Goal: Information Seeking & Learning: Learn about a topic

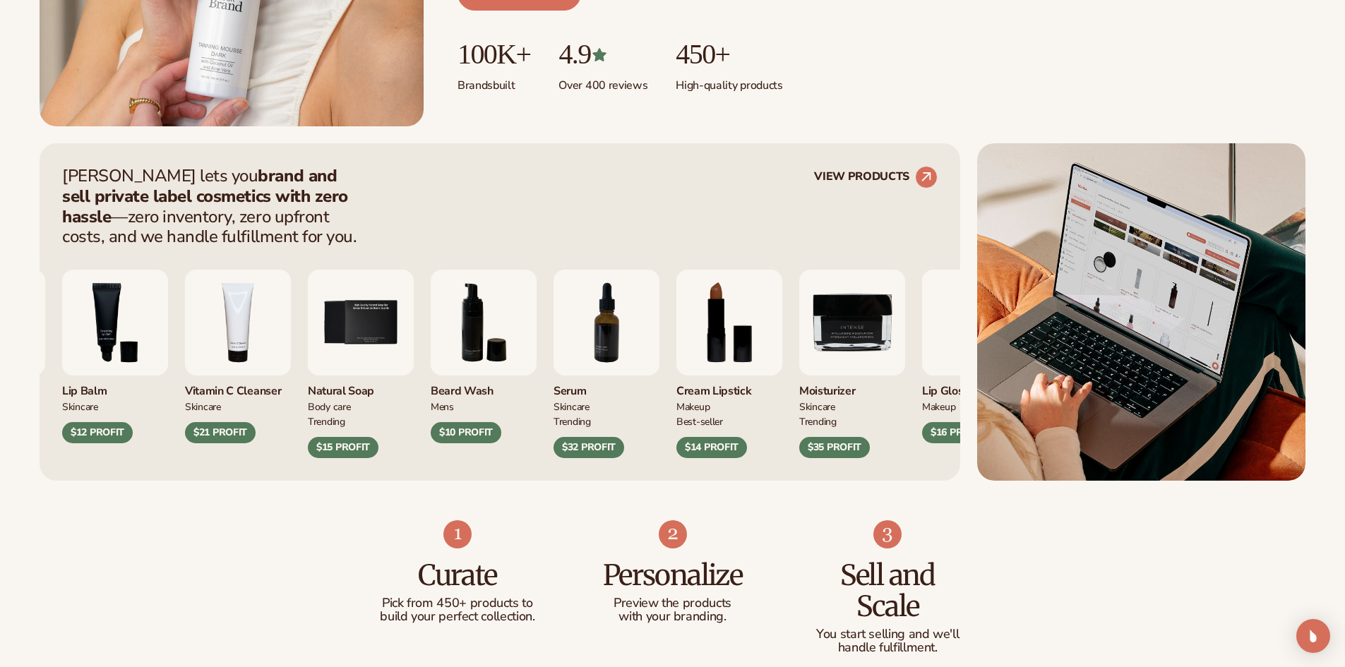
scroll to position [494, 0]
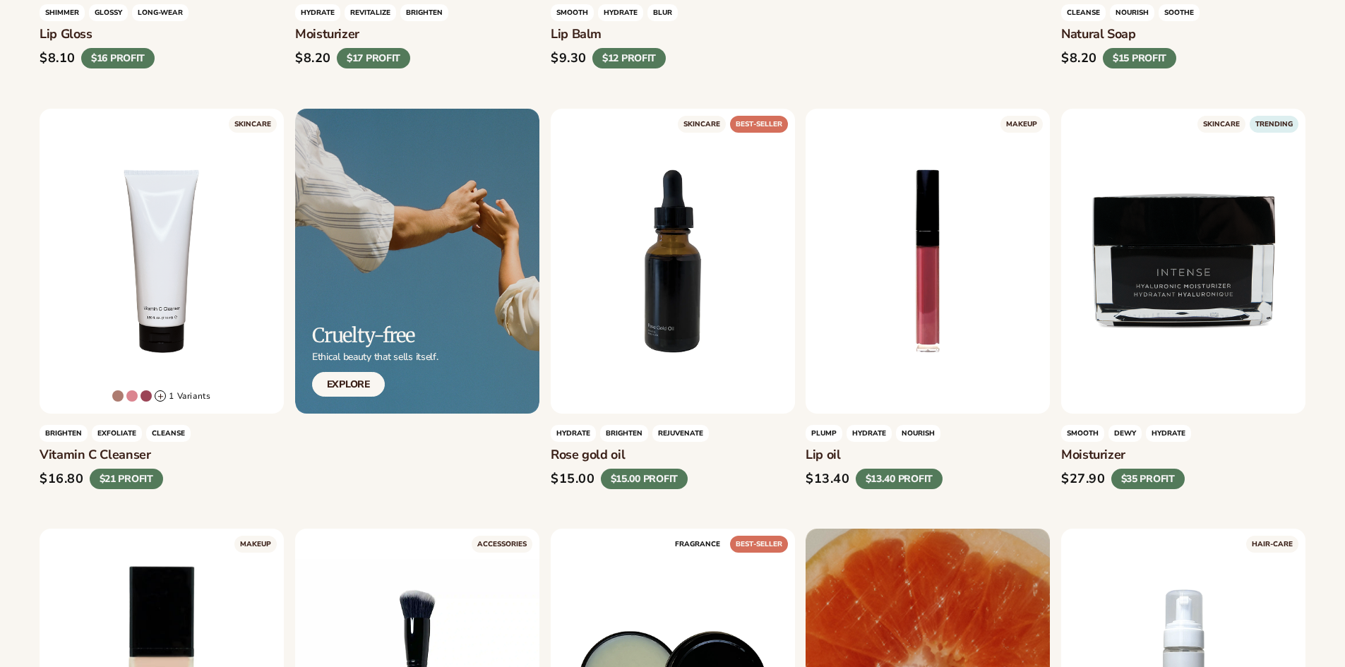
scroll to position [847, 0]
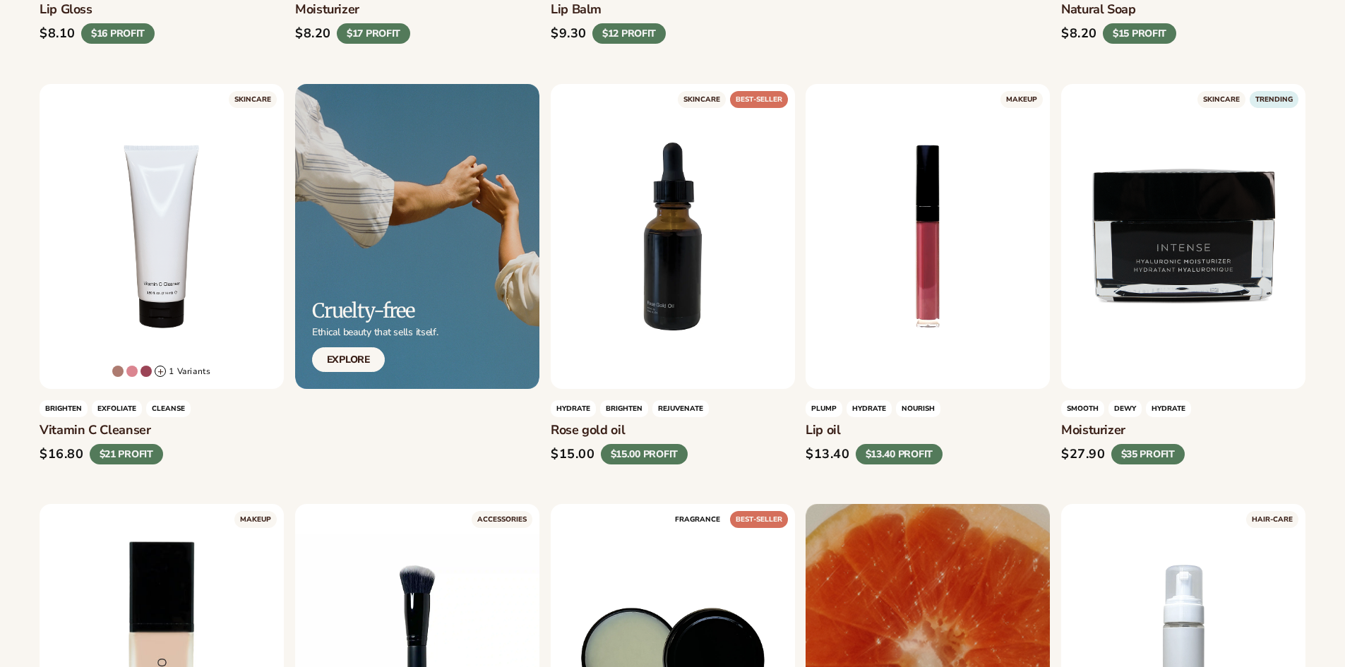
click at [697, 455] on div "$15.00 $15.00 PROFIT" at bounding box center [673, 453] width 244 height 21
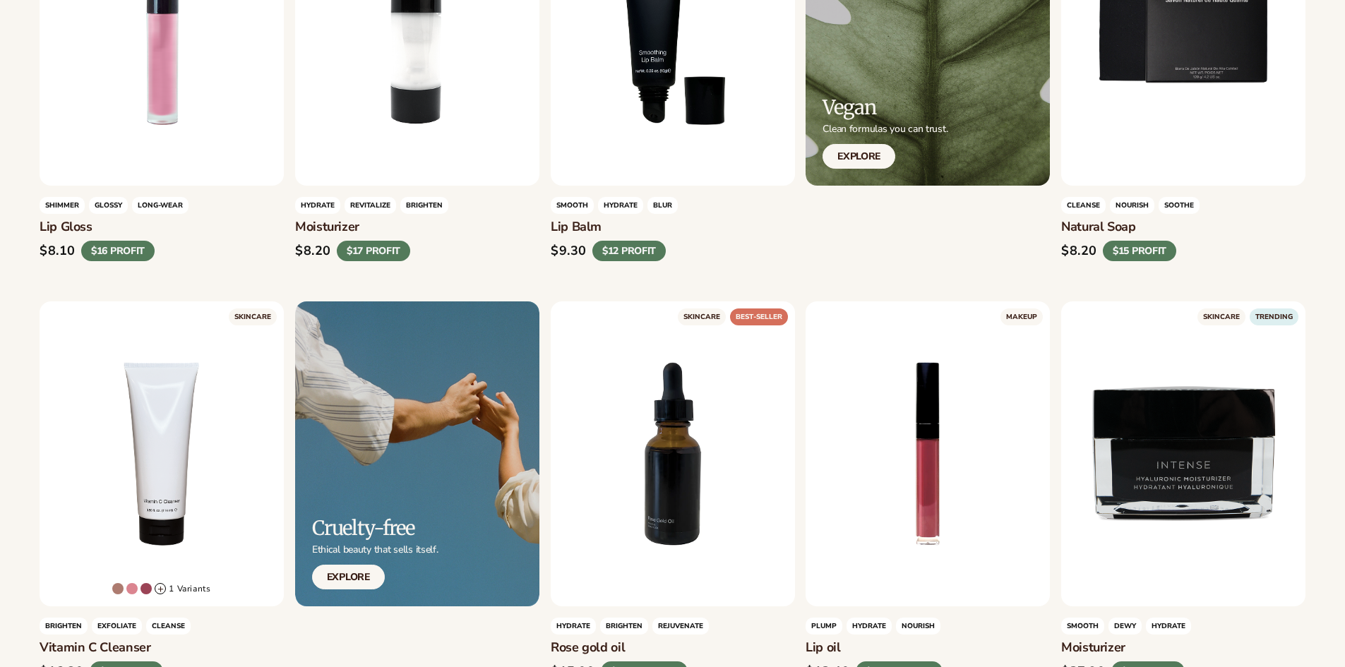
scroll to position [753, 0]
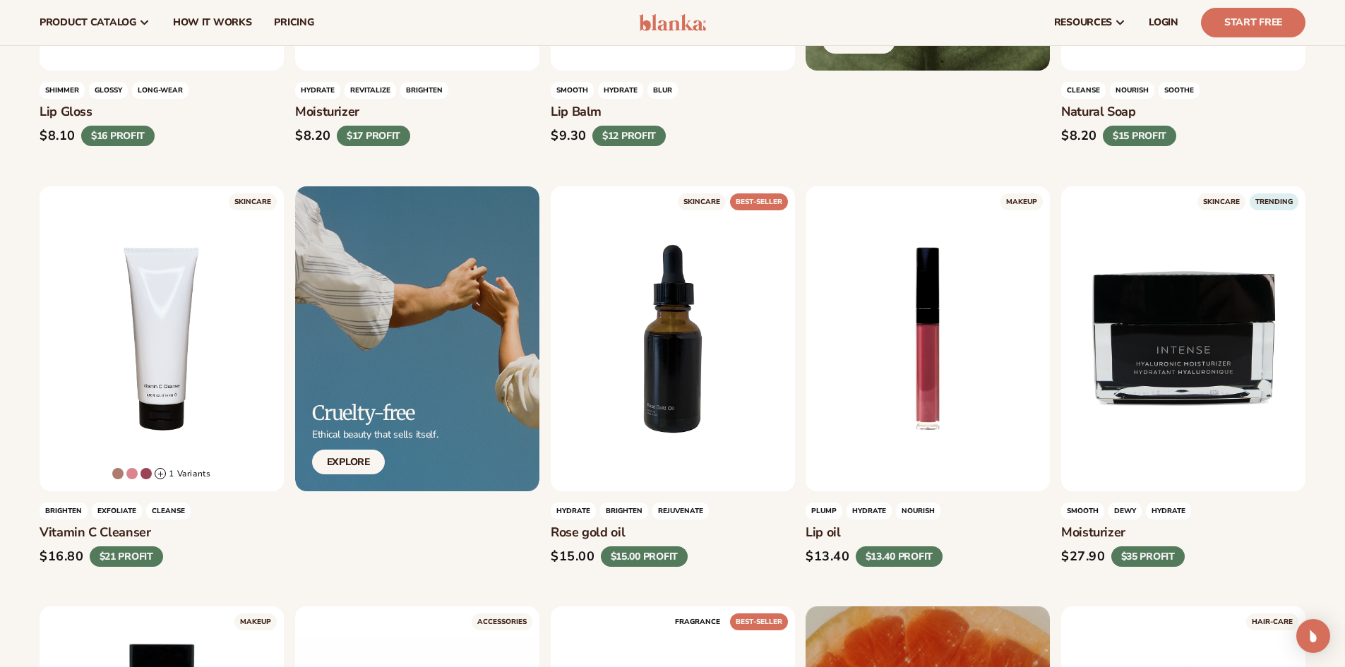
click at [702, 531] on h3 "Rose gold oil" at bounding box center [673, 533] width 244 height 16
click at [766, 552] on div "$15.00 $15.00 PROFIT" at bounding box center [673, 556] width 244 height 21
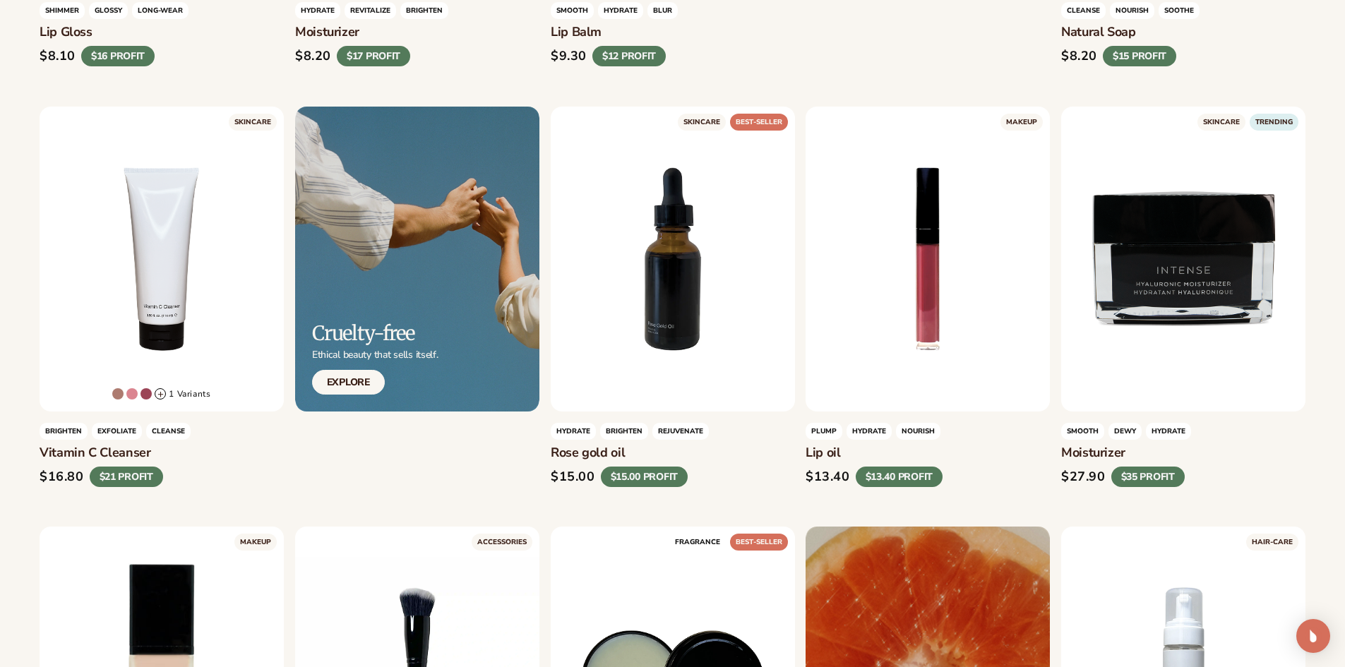
scroll to position [965, 0]
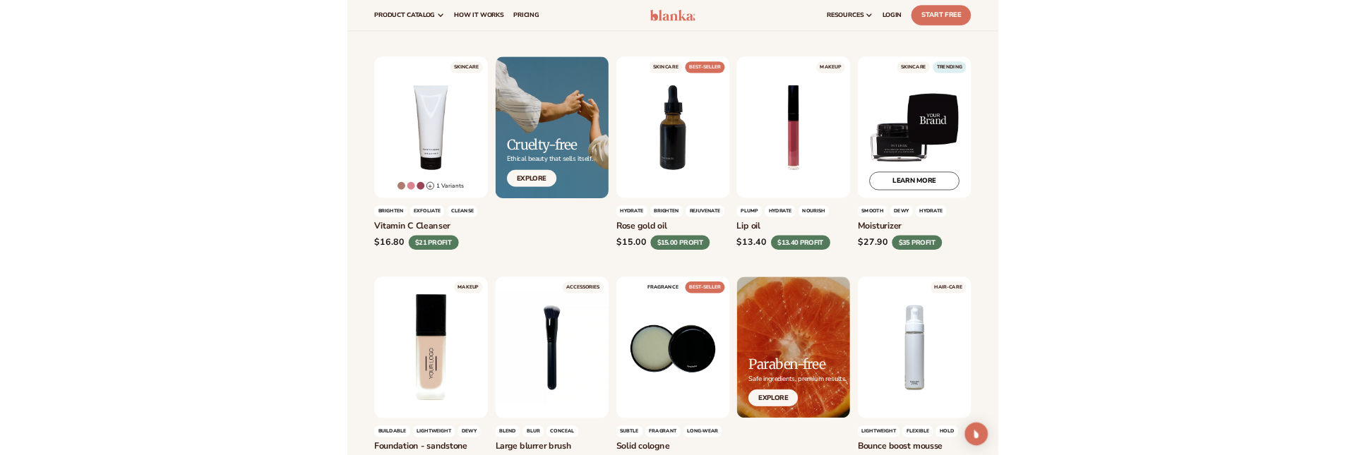
scroll to position [847, 0]
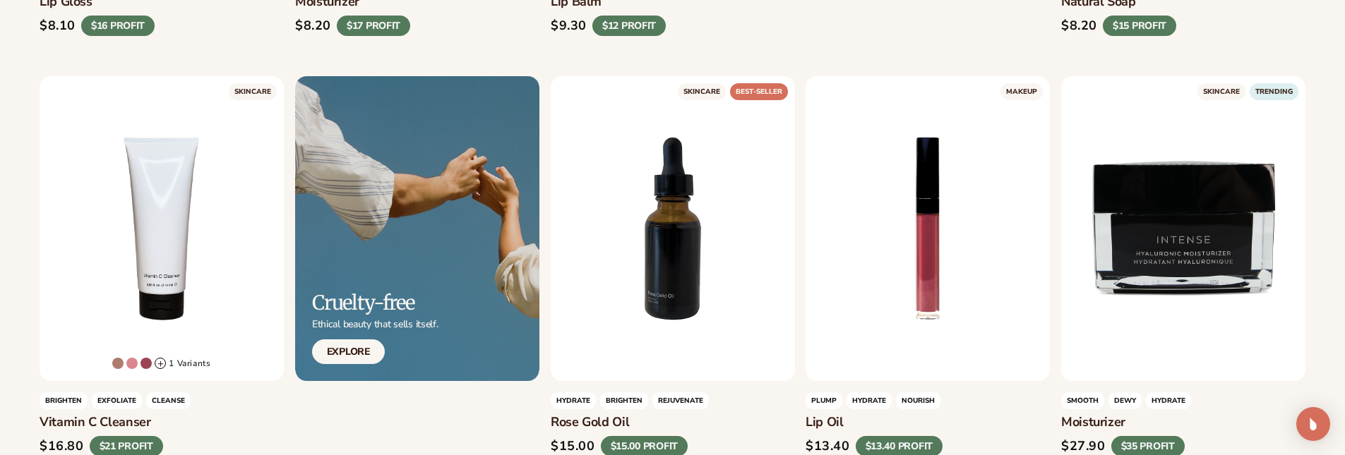
scroll to position [988, 0]
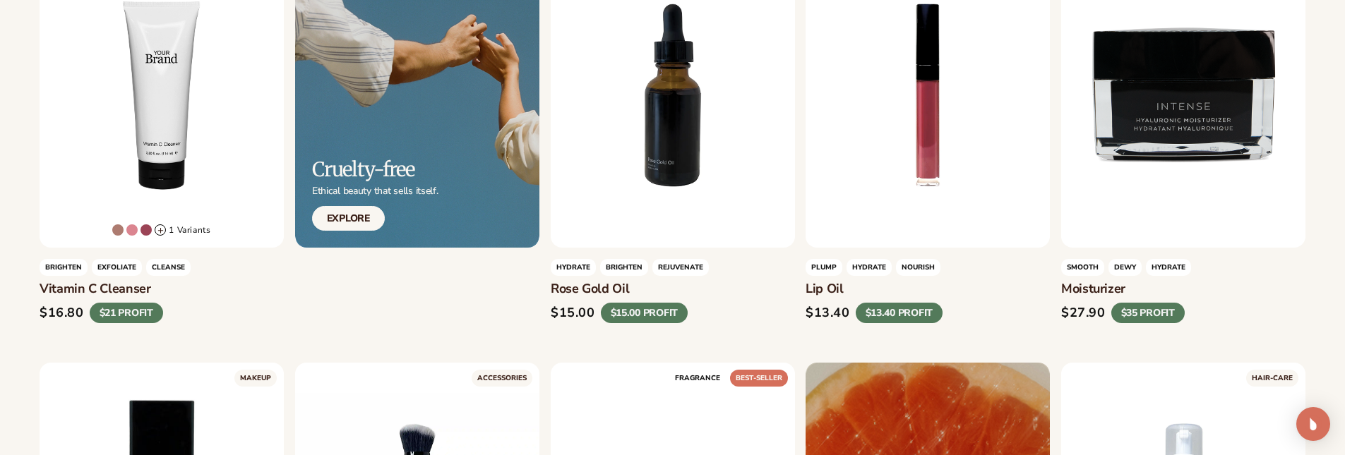
copy h3 "Vitamin C Cleanser"
drag, startPoint x: 155, startPoint y: 289, endPoint x: 40, endPoint y: 286, distance: 115.1
click at [40, 286] on h3 "Vitamin C Cleanser" at bounding box center [162, 290] width 244 height 16
drag, startPoint x: 805, startPoint y: 287, endPoint x: 852, endPoint y: 284, distance: 47.3
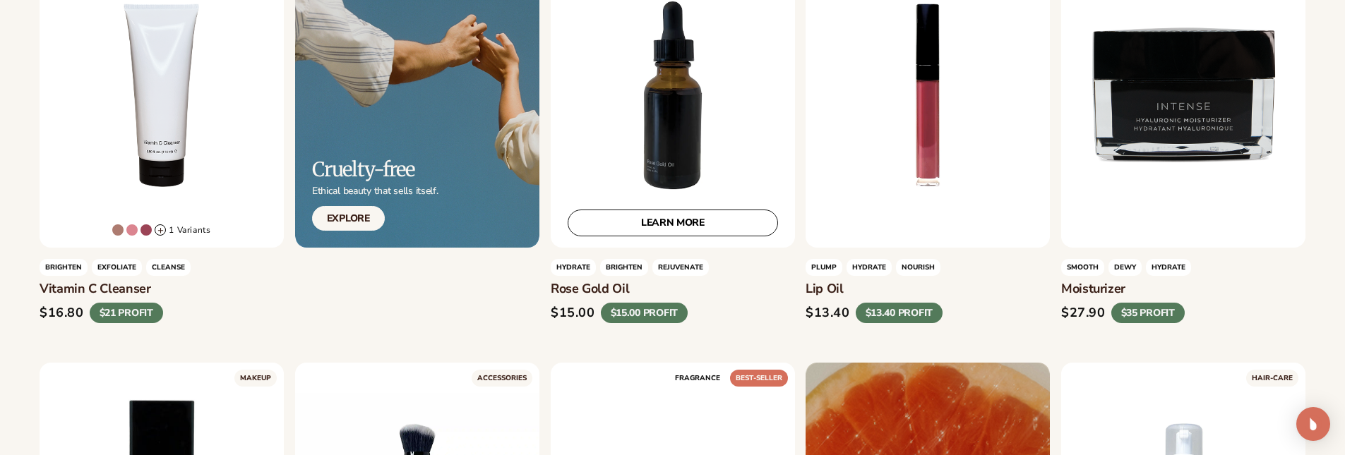
copy h3 "Lip oil"
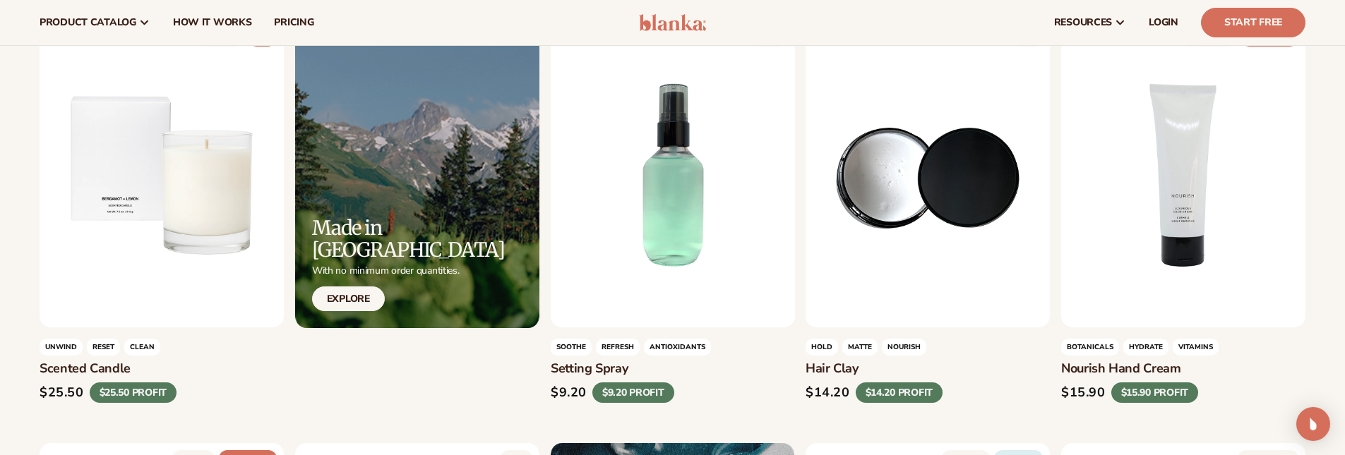
scroll to position [1139, 0]
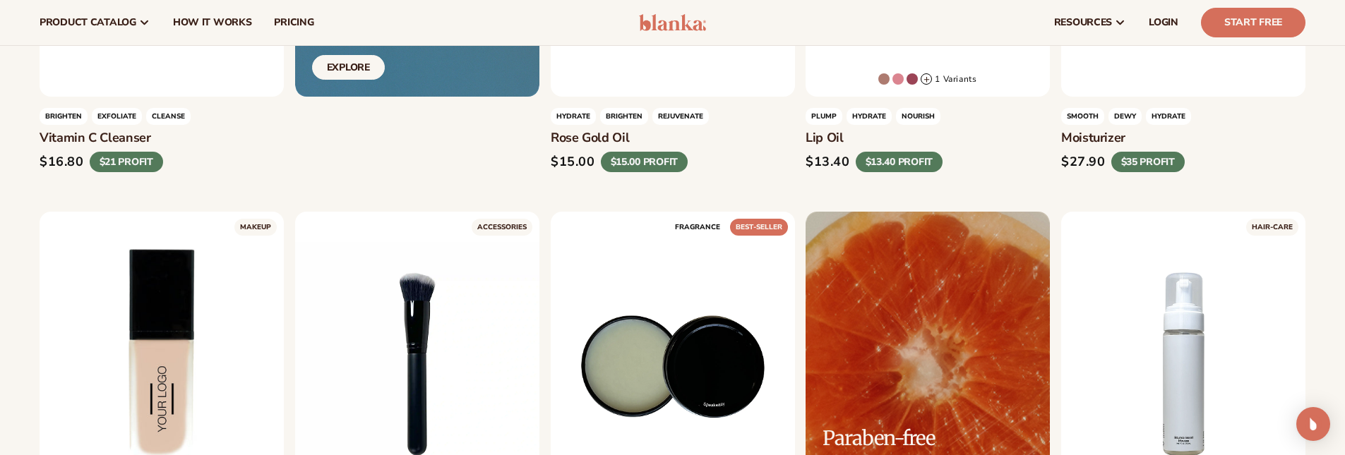
click at [725, 169] on div "$15.00 $15.00 PROFIT" at bounding box center [673, 161] width 244 height 21
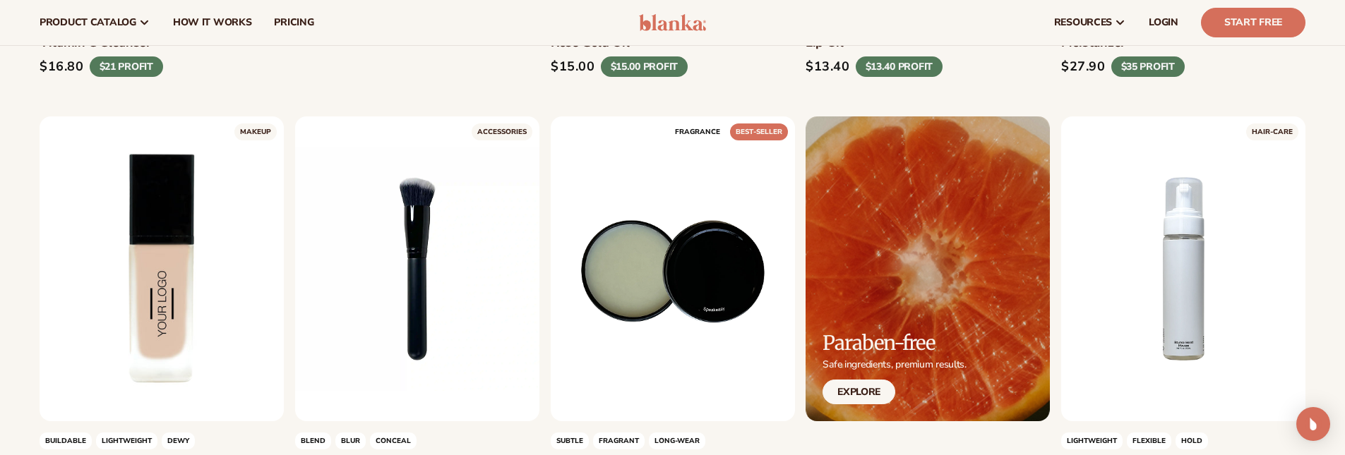
scroll to position [1210, 0]
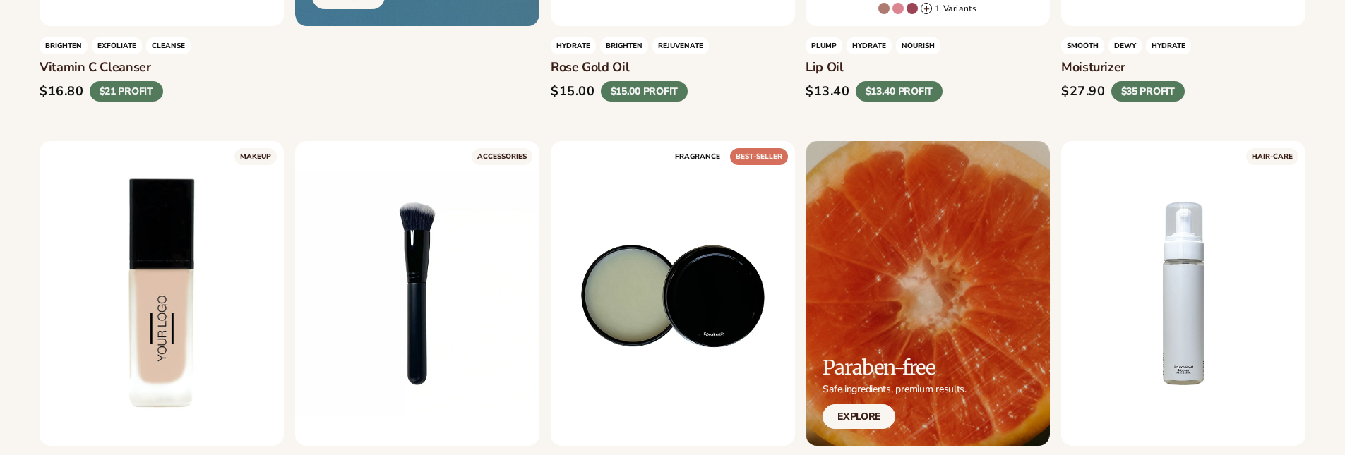
scroll to position [1210, 0]
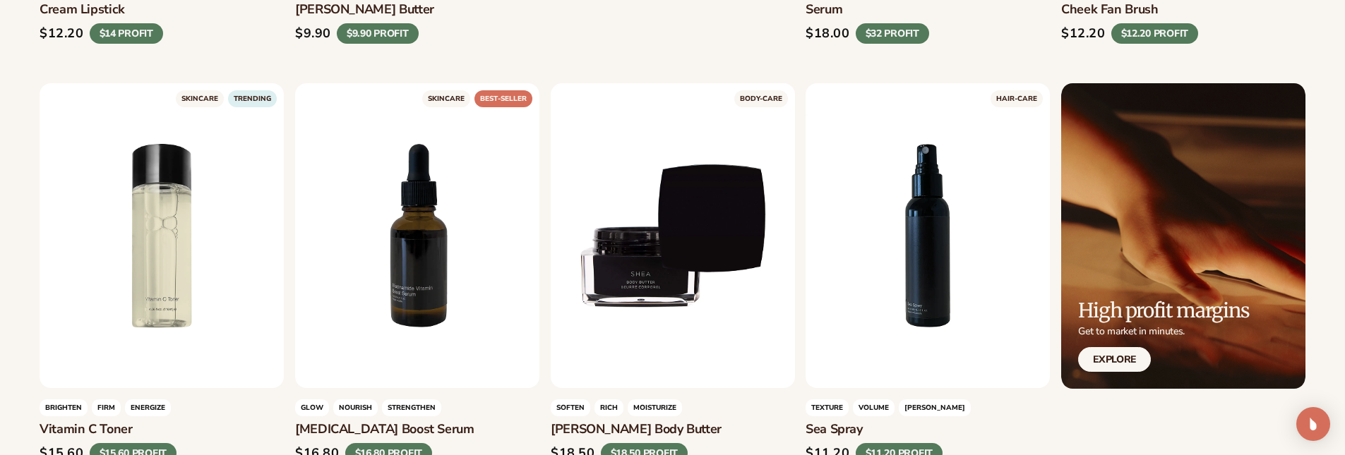
scroll to position [2552, 0]
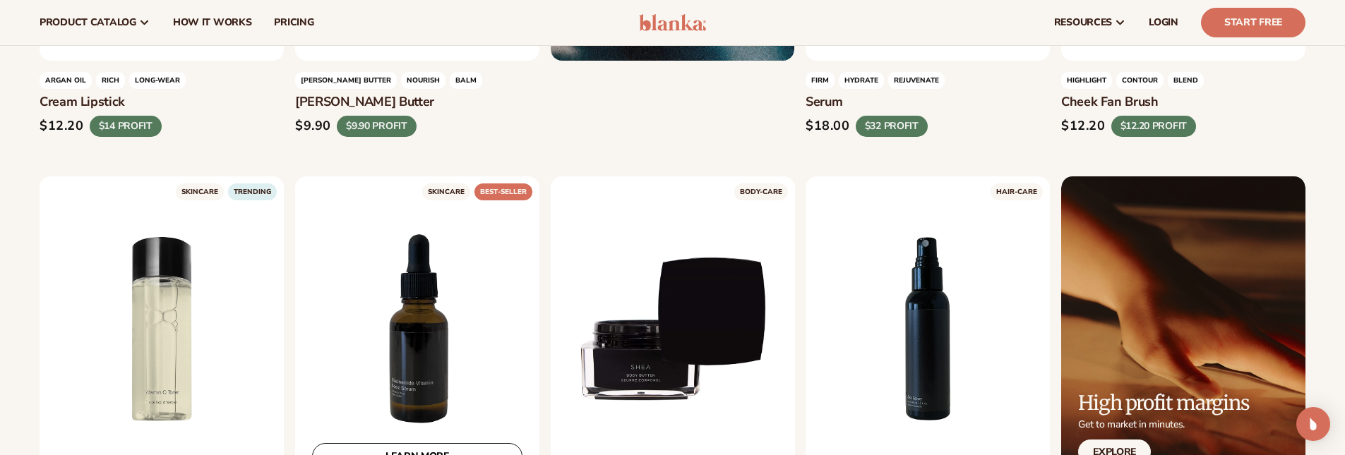
scroll to position [2411, 0]
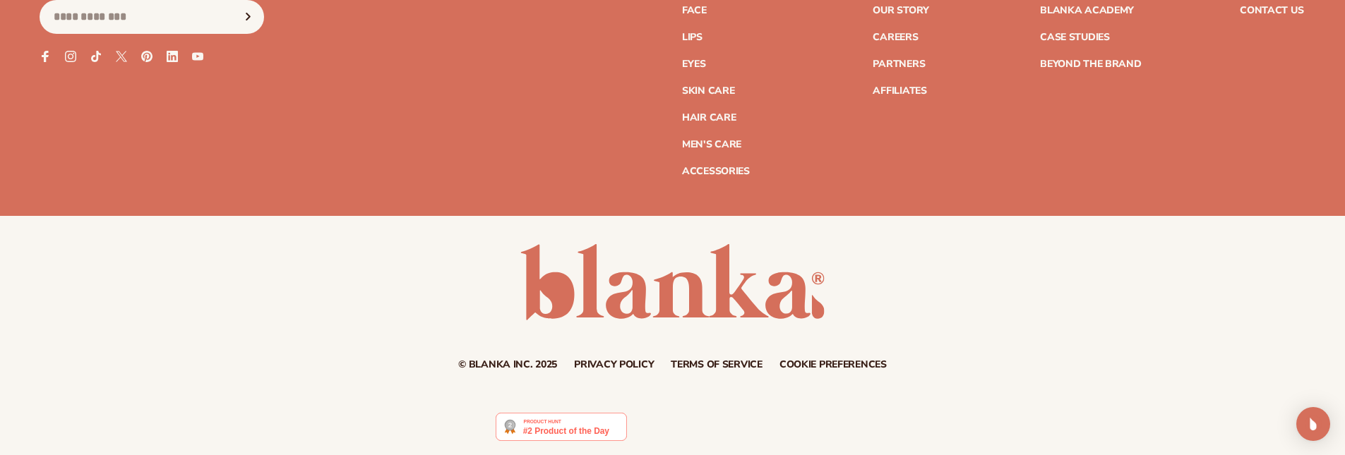
scroll to position [5426, 0]
click at [1020, 378] on div "© Blanka Inc. 2025 Privacy policy Terms of service Contact information Cookie p…" at bounding box center [672, 306] width 1345 height 183
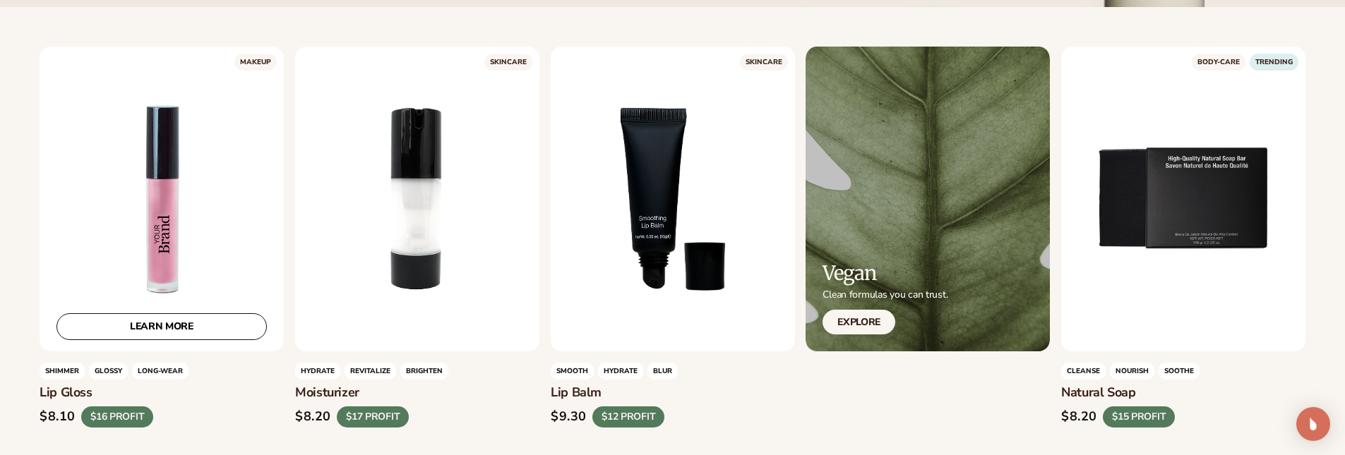
scroll to position [565, 0]
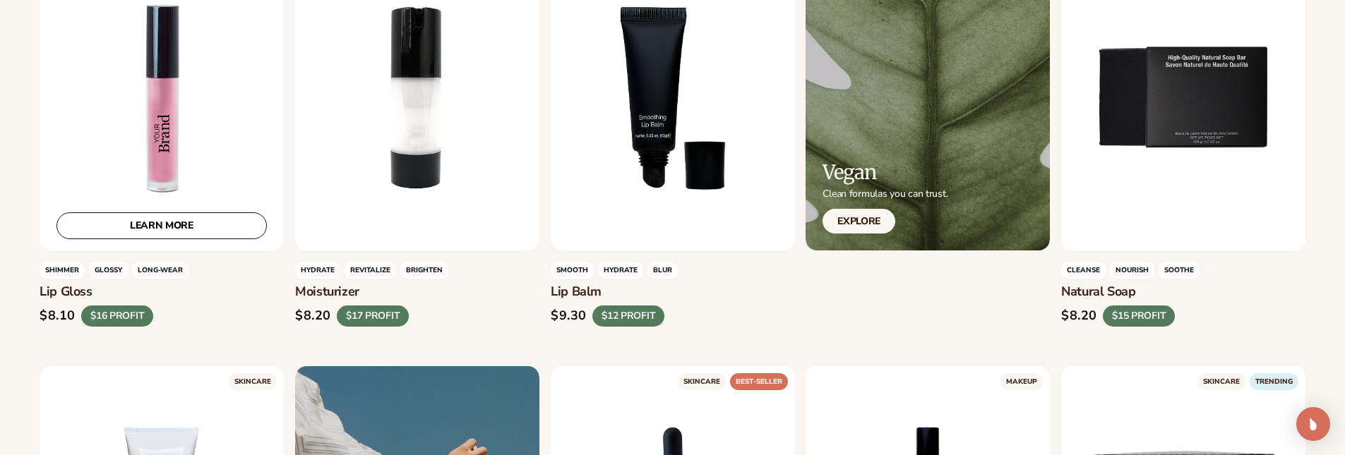
click at [160, 120] on div "LEARN MORE" at bounding box center [162, 98] width 244 height 305
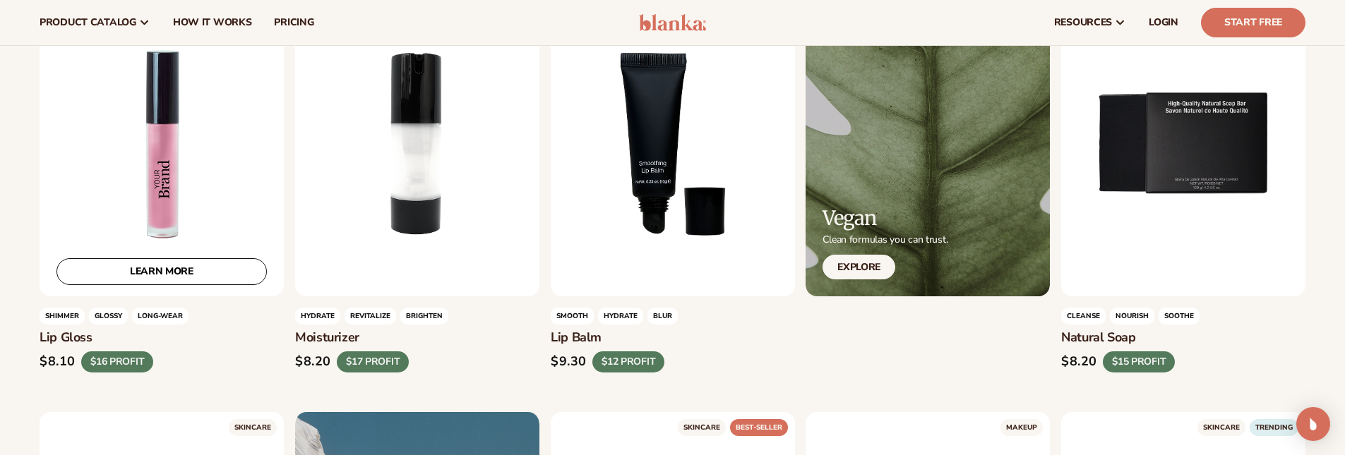
scroll to position [494, 0]
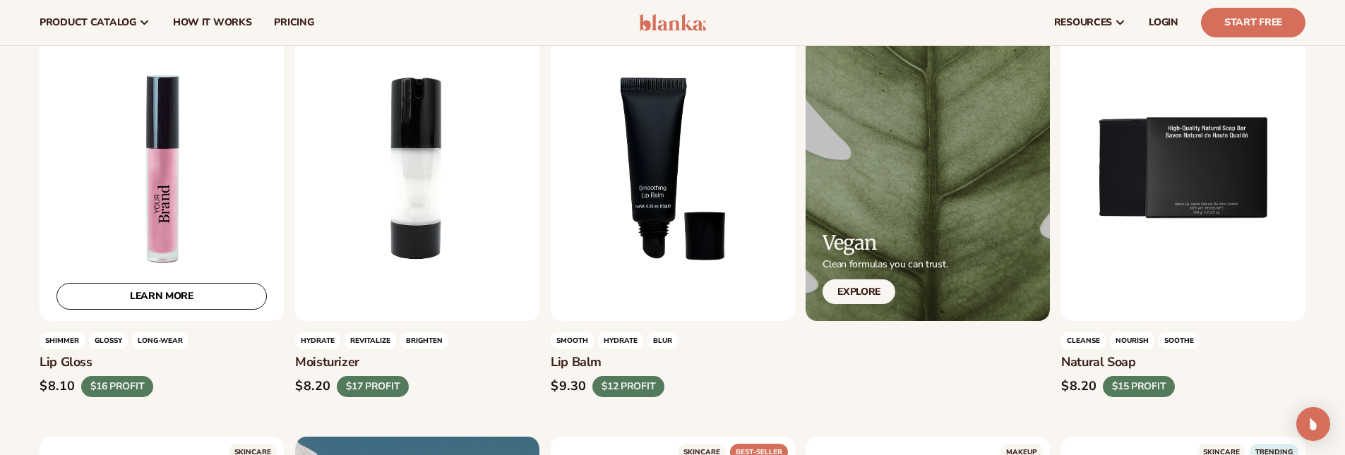
click at [155, 222] on div "LEARN MORE" at bounding box center [162, 168] width 244 height 305
click at [157, 291] on link "LEARN MORE" at bounding box center [161, 296] width 210 height 27
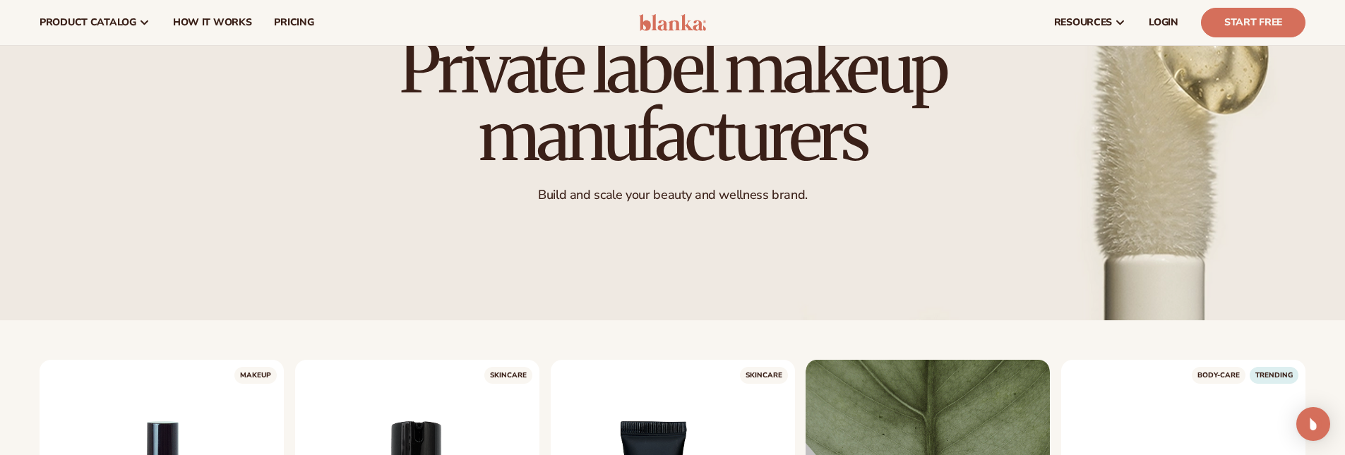
scroll to position [0, 0]
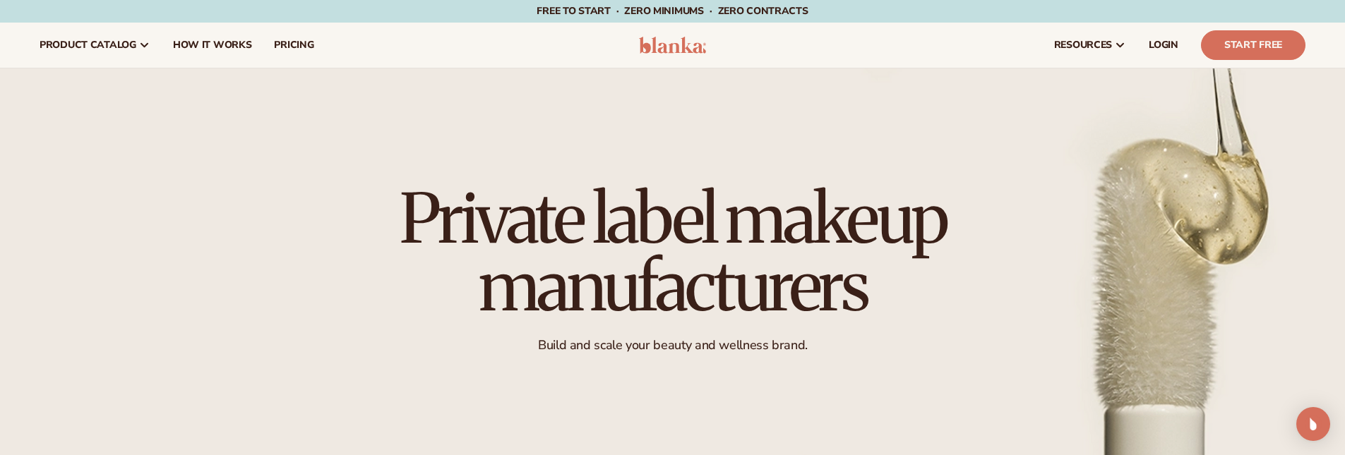
click at [593, 157] on div "Private label makeup manufacturers Build and scale your beauty and wellness bra…" at bounding box center [673, 269] width 628 height 225
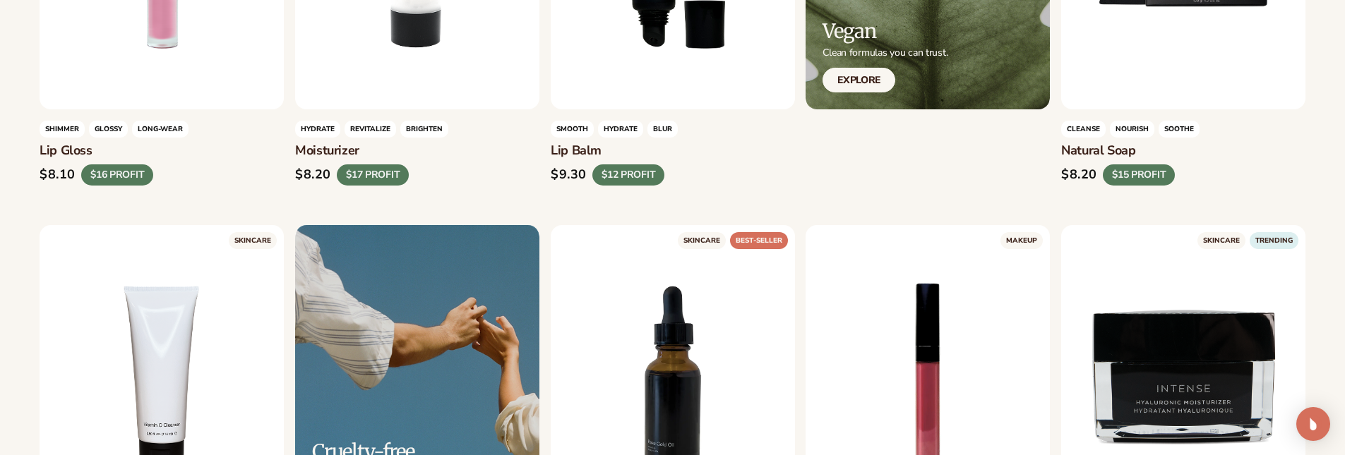
scroll to position [776, 0]
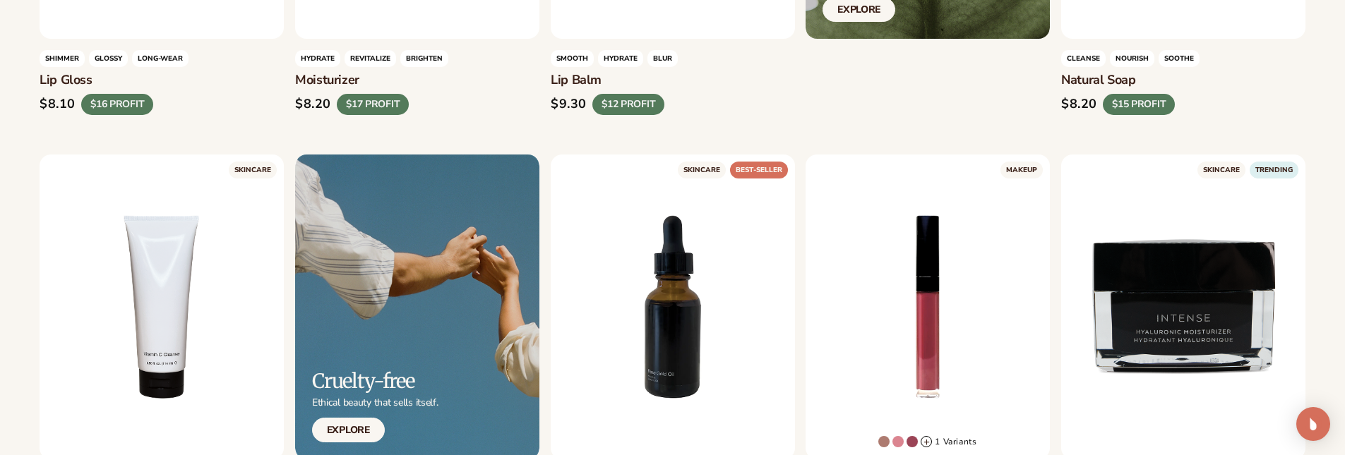
drag, startPoint x: 918, startPoint y: 109, endPoint x: 910, endPoint y: 112, distance: 8.9
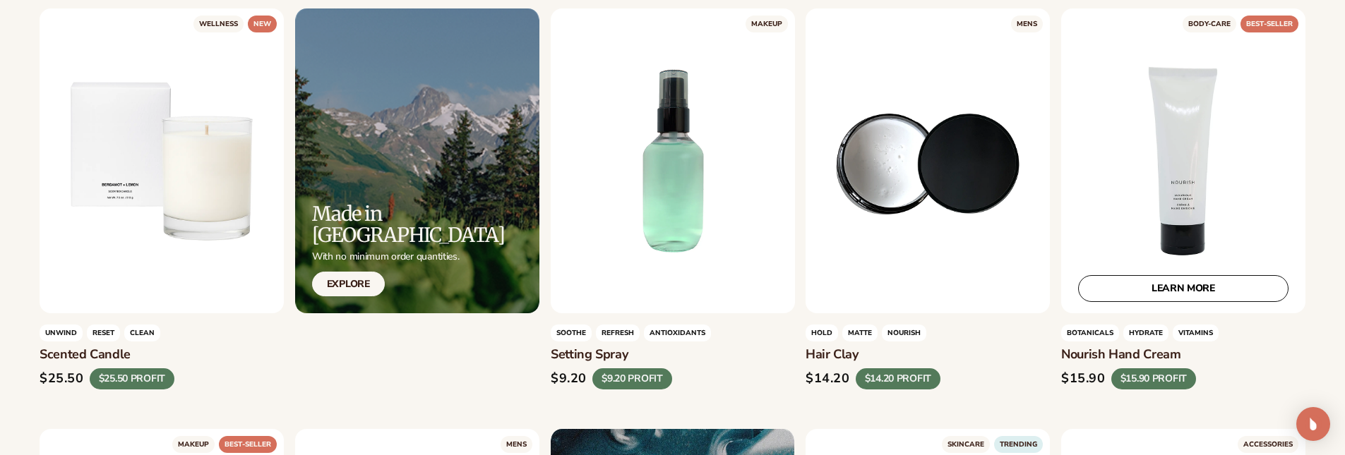
scroll to position [1765, 0]
drag, startPoint x: 1068, startPoint y: 354, endPoint x: 1203, endPoint y: 341, distance: 136.1
click at [1203, 341] on div "Botanicals hydrate Vitamins Nourish hand cream $15.90 $15.90 PROFIT" at bounding box center [1183, 356] width 244 height 65
click at [1119, 354] on h3 "Nourish hand cream" at bounding box center [1183, 355] width 244 height 16
drag, startPoint x: 1062, startPoint y: 351, endPoint x: 1268, endPoint y: 350, distance: 205.4
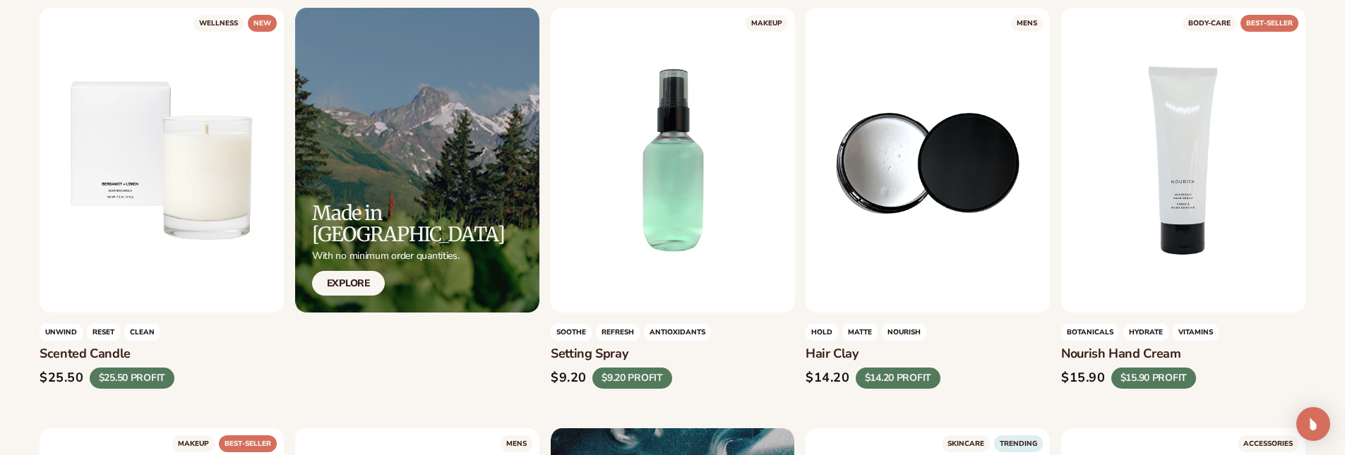
click at [1268, 350] on h3 "Nourish hand cream" at bounding box center [1183, 355] width 244 height 16
copy h3 "Nourish hand cream"
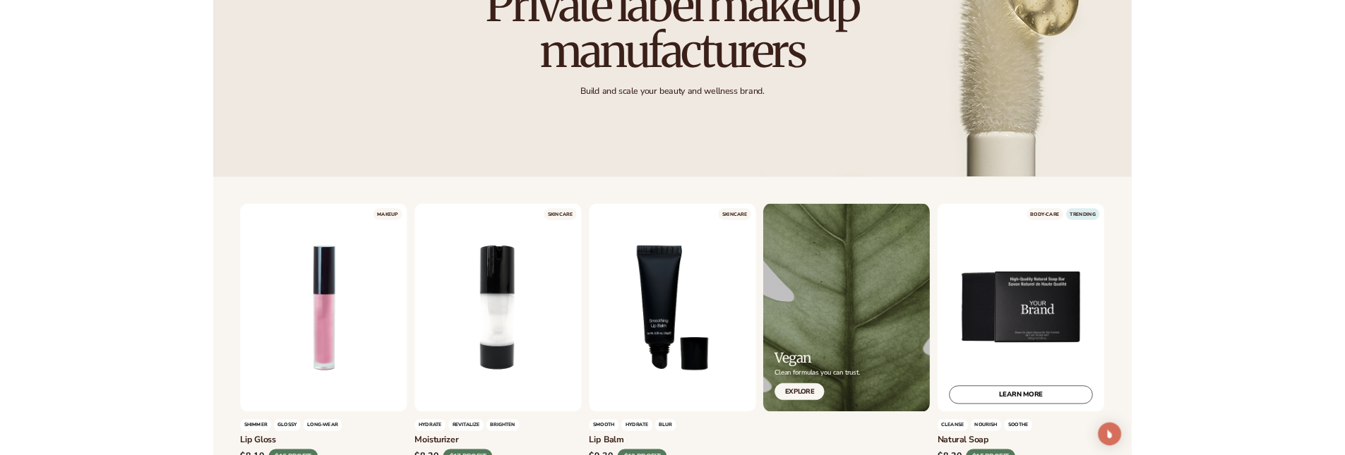
scroll to position [282, 0]
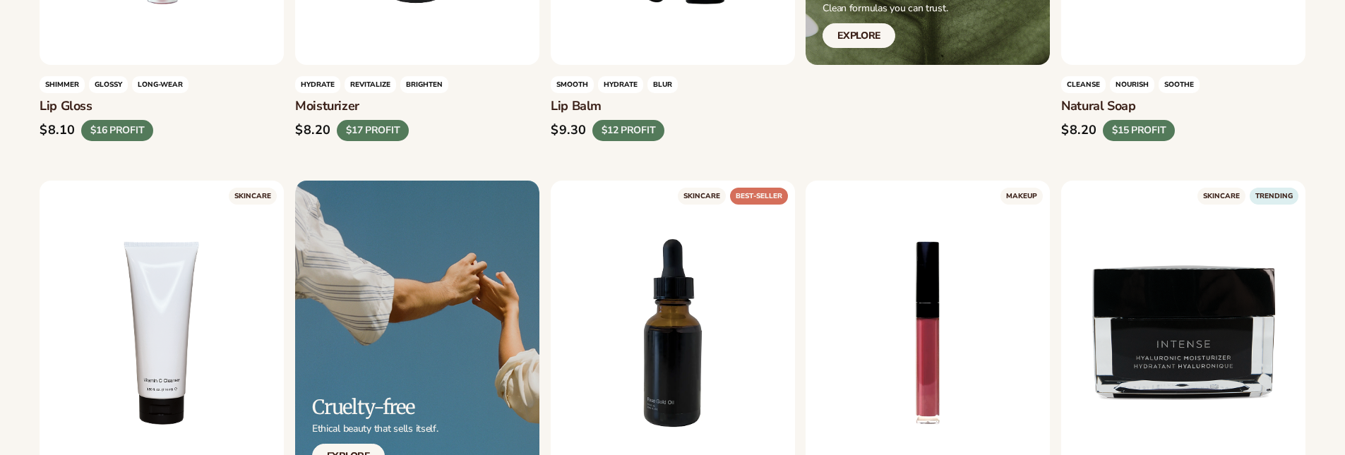
scroll to position [988, 0]
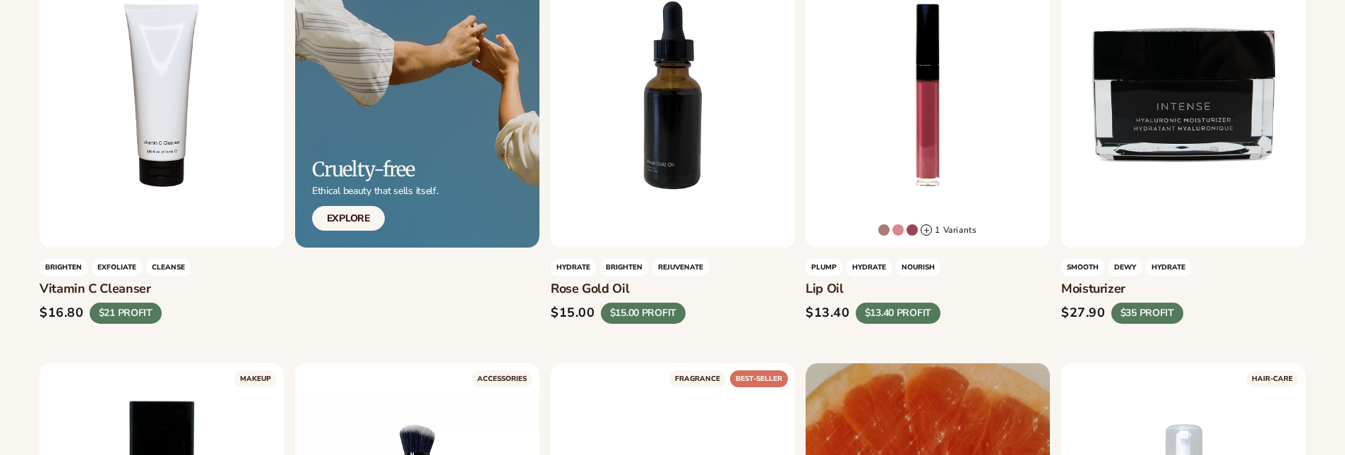
copy h3 "Rose gold oil"
drag, startPoint x: 553, startPoint y: 291, endPoint x: 663, endPoint y: 292, distance: 110.8
click at [663, 292] on h3 "Rose gold oil" at bounding box center [673, 290] width 244 height 16
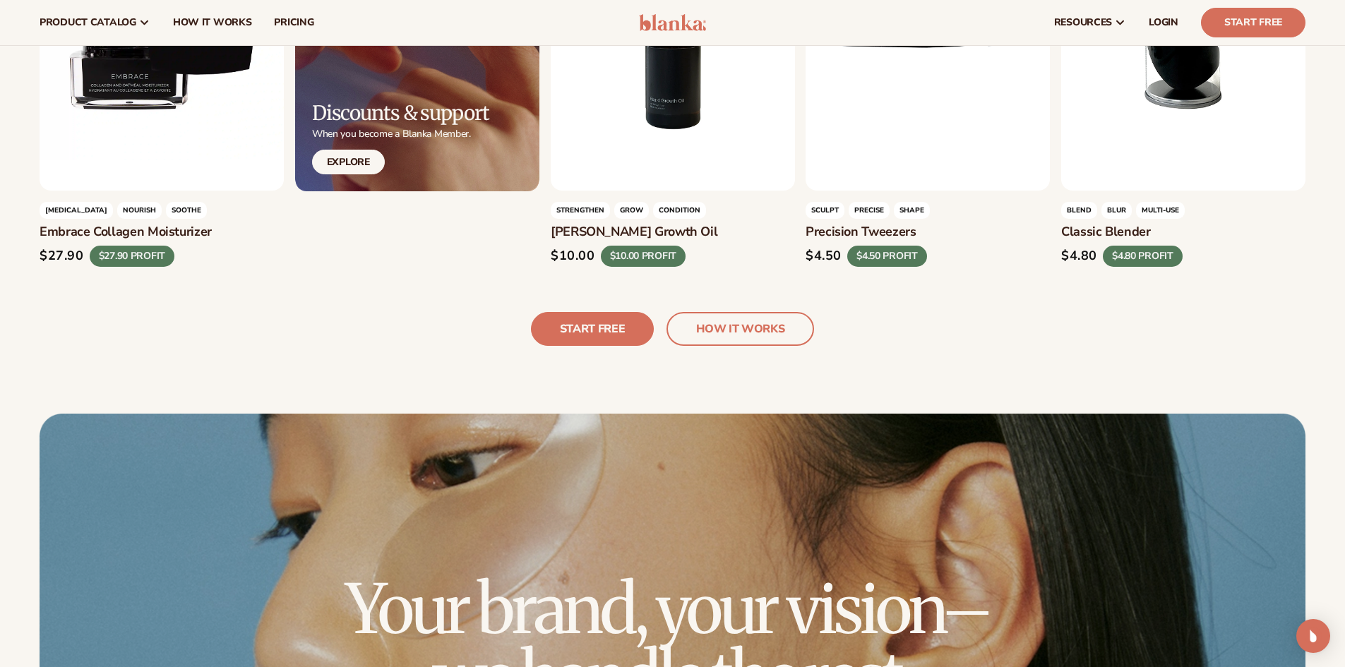
scroll to position [3954, 0]
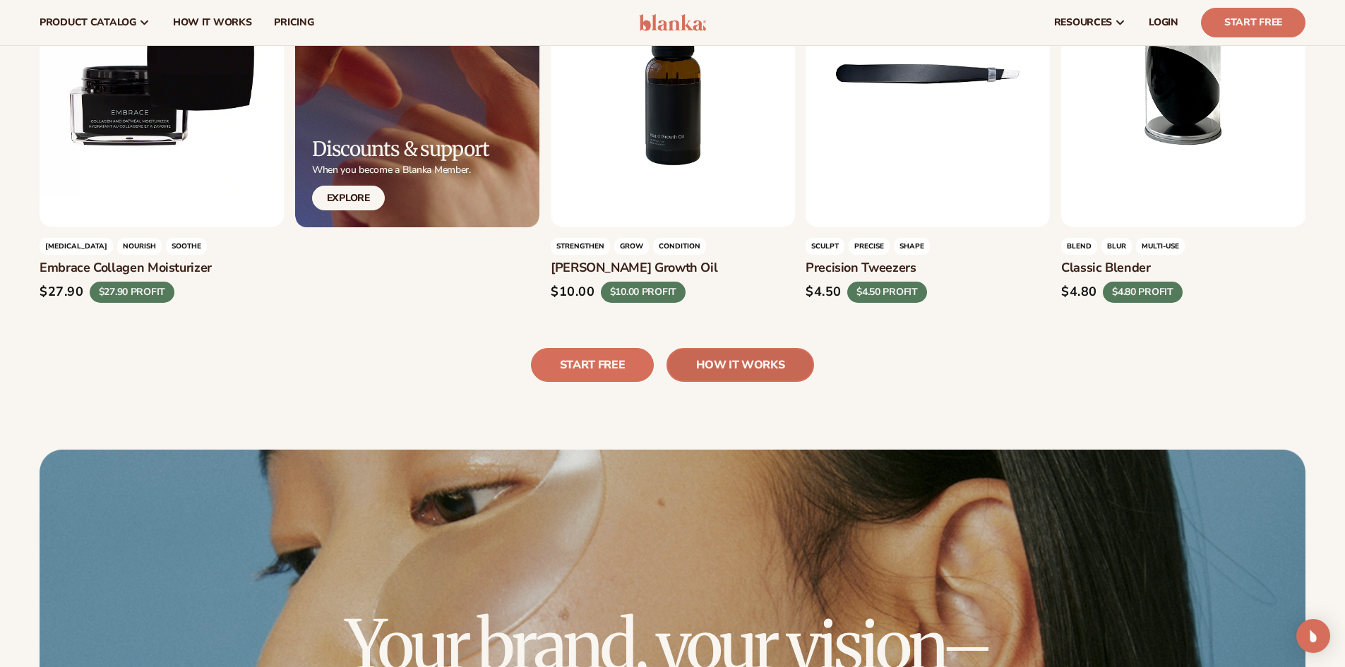
click at [756, 367] on link "HOW IT works" at bounding box center [740, 365] width 148 height 34
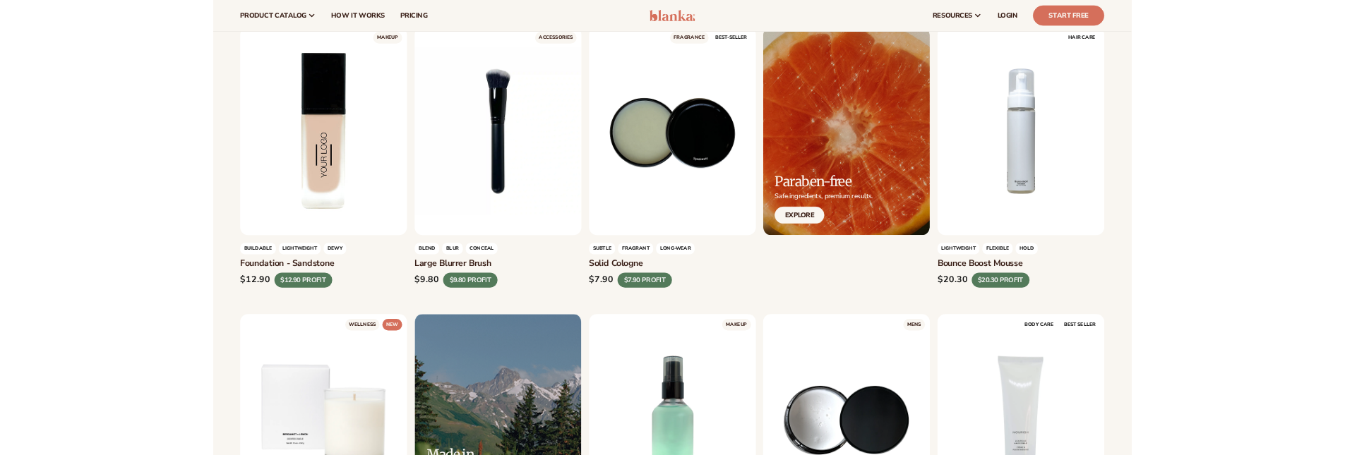
scroll to position [1201, 0]
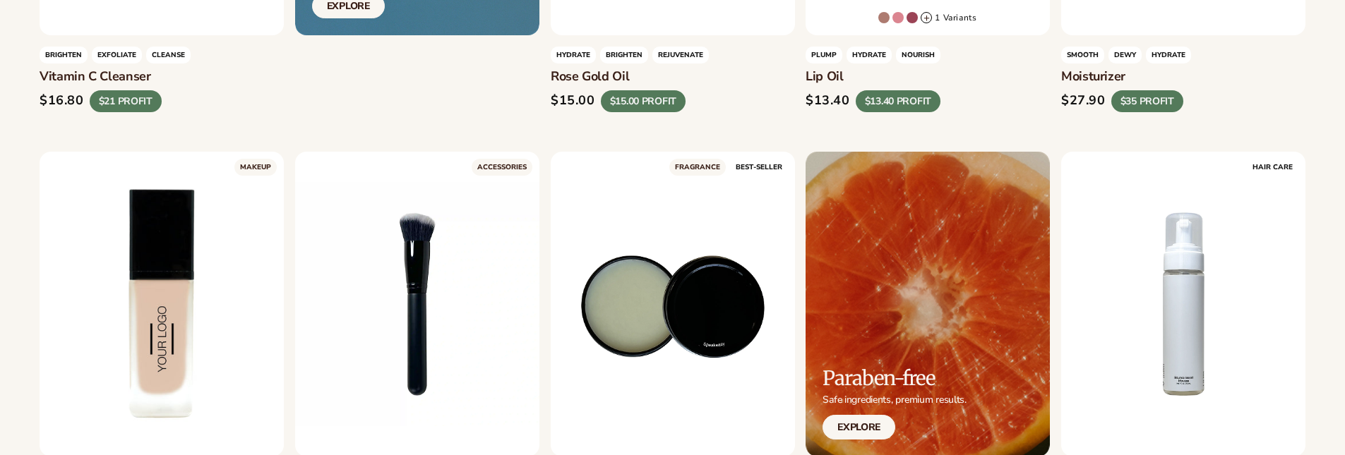
scroll to position [1201, 0]
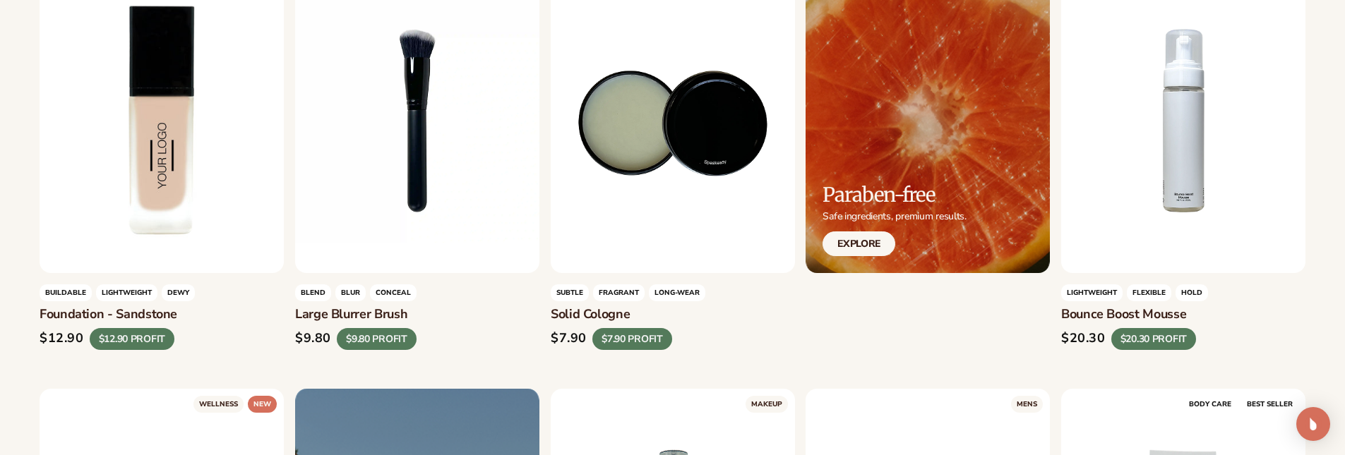
scroll to position [1393, 0]
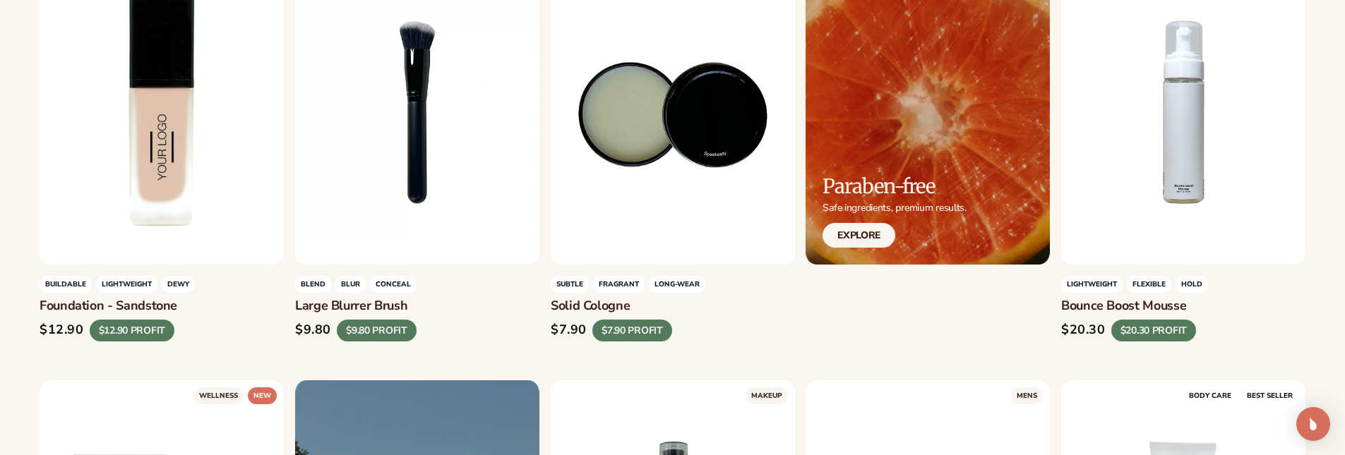
drag, startPoint x: 548, startPoint y: 303, endPoint x: 678, endPoint y: 299, distance: 129.9
copy h3 "Solid cologne"
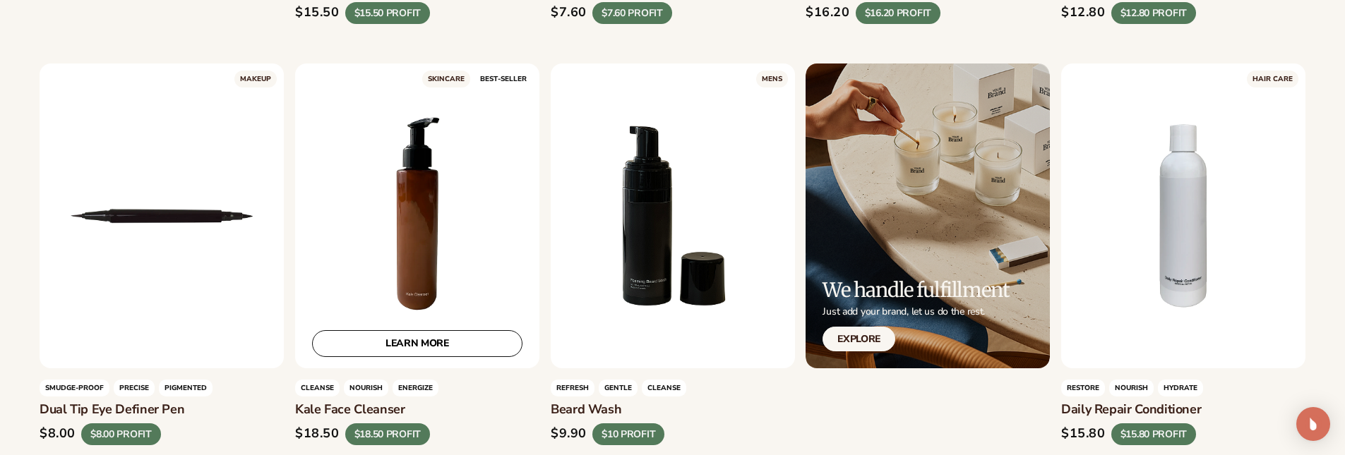
scroll to position [3440, 0]
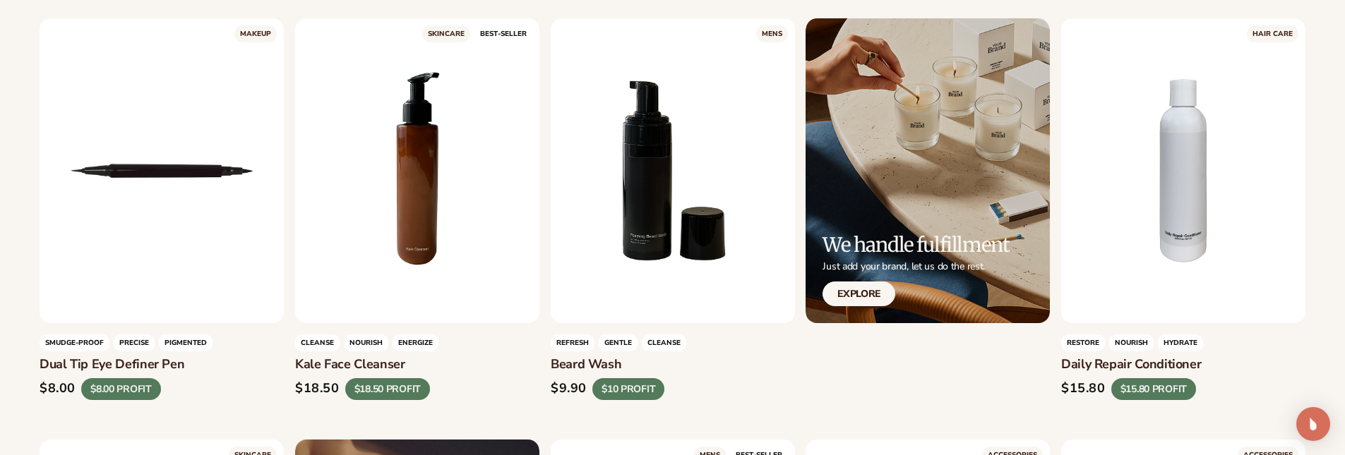
drag, startPoint x: 294, startPoint y: 366, endPoint x: 434, endPoint y: 366, distance: 140.5
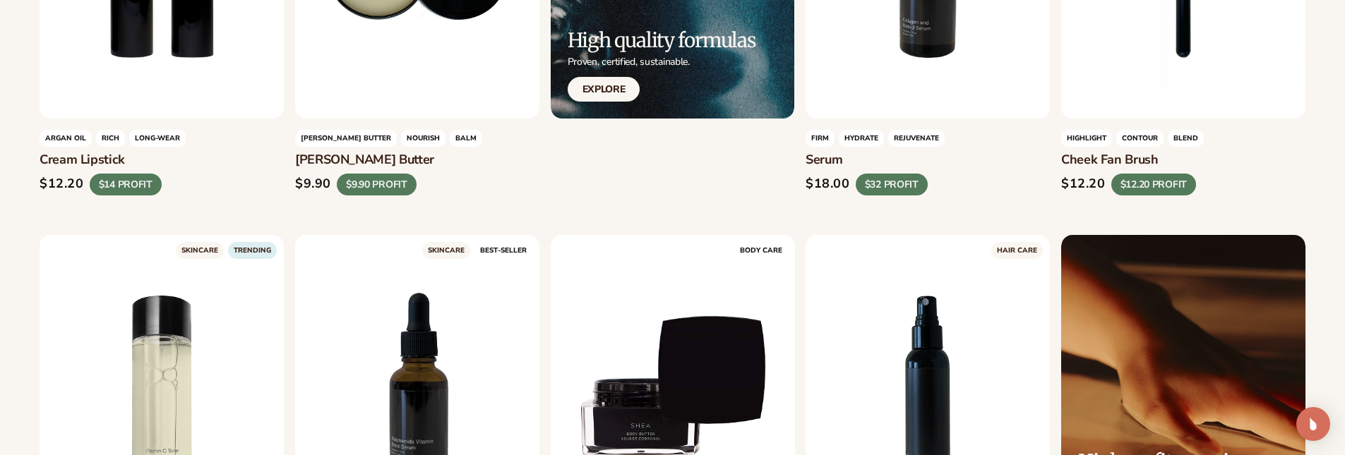
scroll to position [2593, 0]
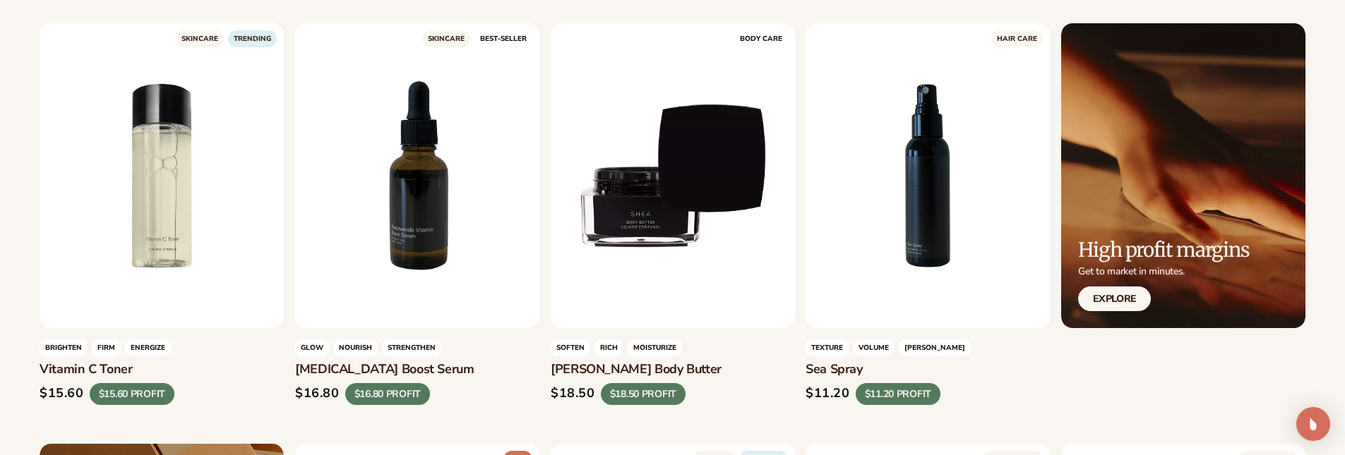
drag, startPoint x: 296, startPoint y: 363, endPoint x: 519, endPoint y: 367, distance: 223.8
click at [519, 367] on h3 "[MEDICAL_DATA] boost serum" at bounding box center [417, 370] width 244 height 16
copy h3 "[MEDICAL_DATA] boost serum"
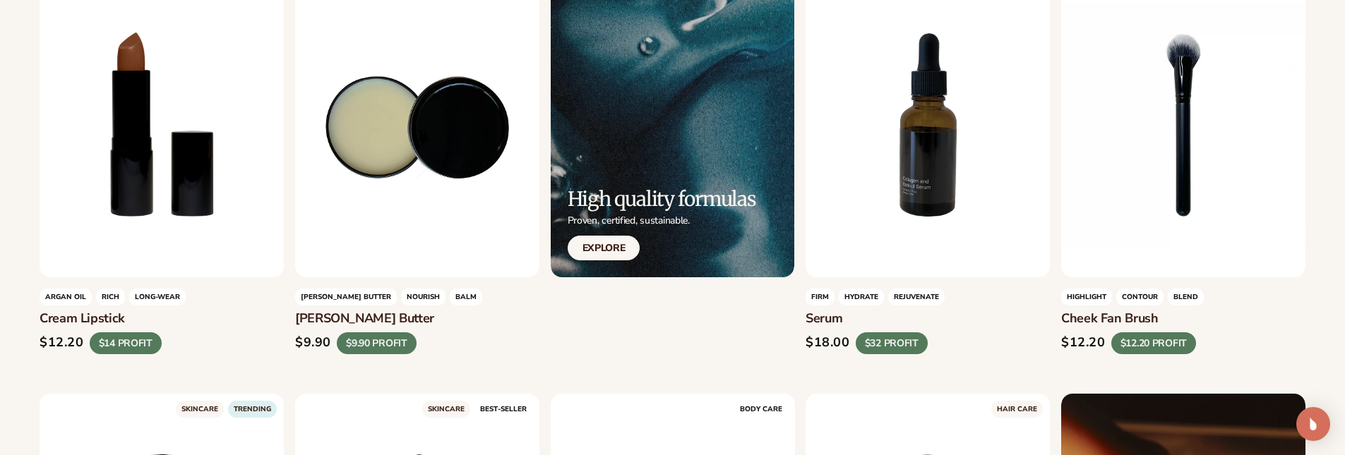
scroll to position [2240, 0]
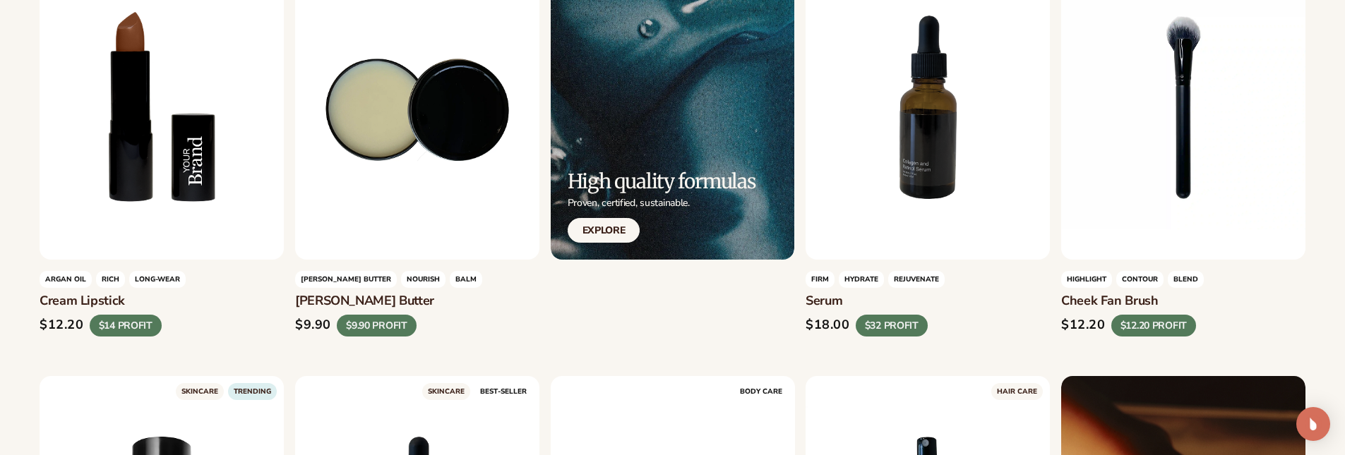
drag, startPoint x: 42, startPoint y: 296, endPoint x: 251, endPoint y: 299, distance: 209.0
click at [251, 299] on h3 "Cream Lipstick" at bounding box center [162, 302] width 244 height 16
copy h3 "Cream Lipstick"
click at [229, 322] on div "$12.20 $14 PROFIT" at bounding box center [162, 326] width 244 height 22
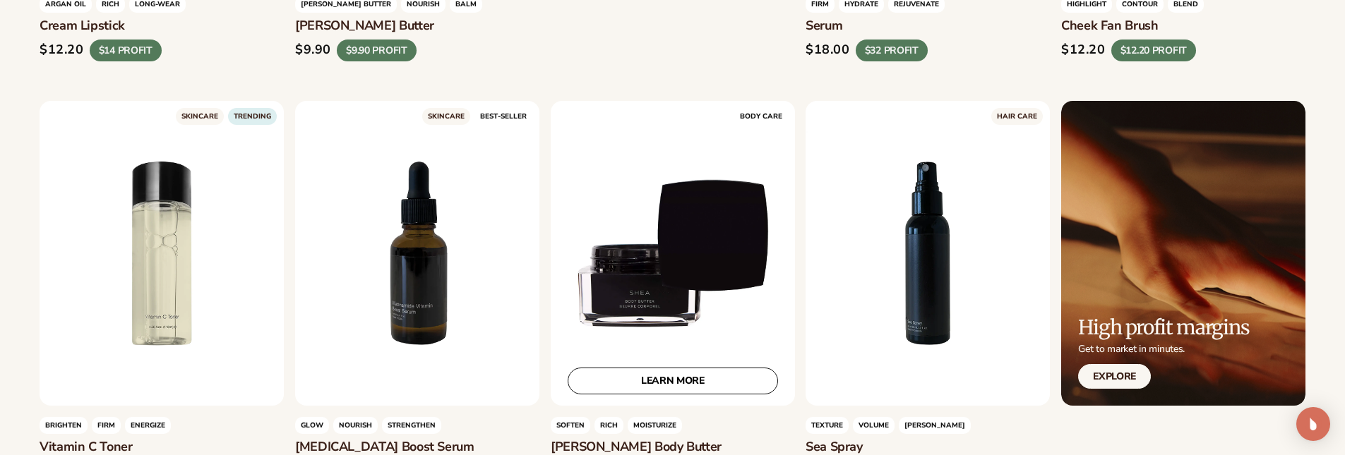
scroll to position [2593, 0]
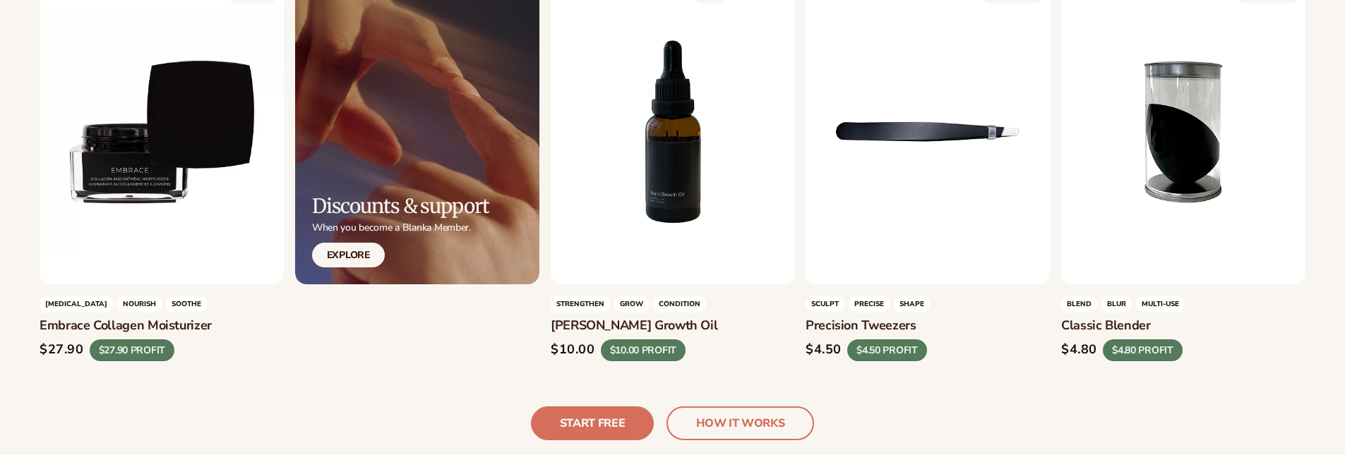
scroll to position [3953, 0]
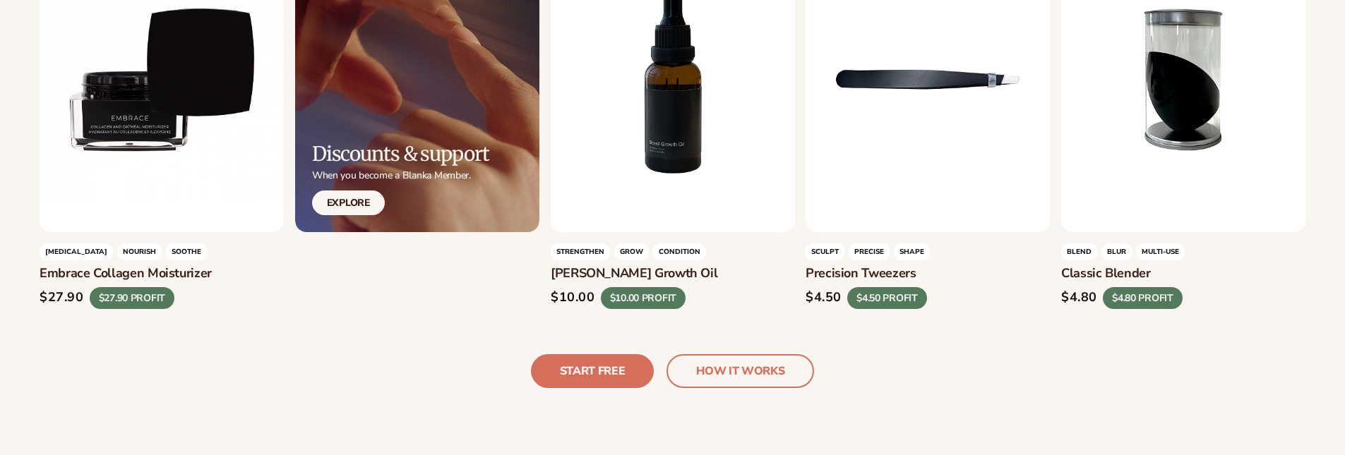
copy h3 "[PERSON_NAME] growth oil"
drag, startPoint x: 548, startPoint y: 274, endPoint x: 697, endPoint y: 277, distance: 148.3
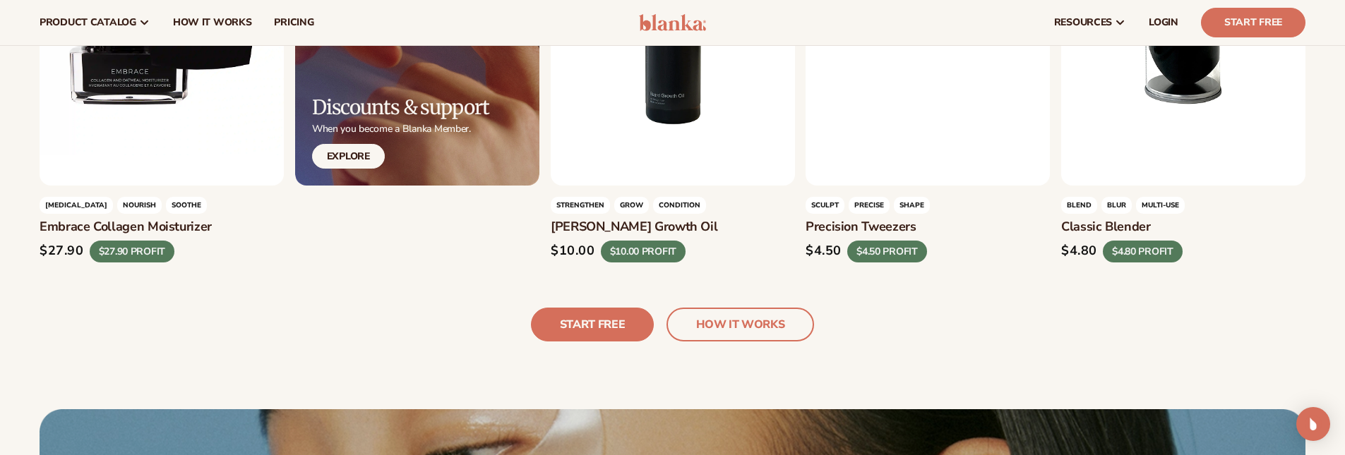
scroll to position [3811, 0]
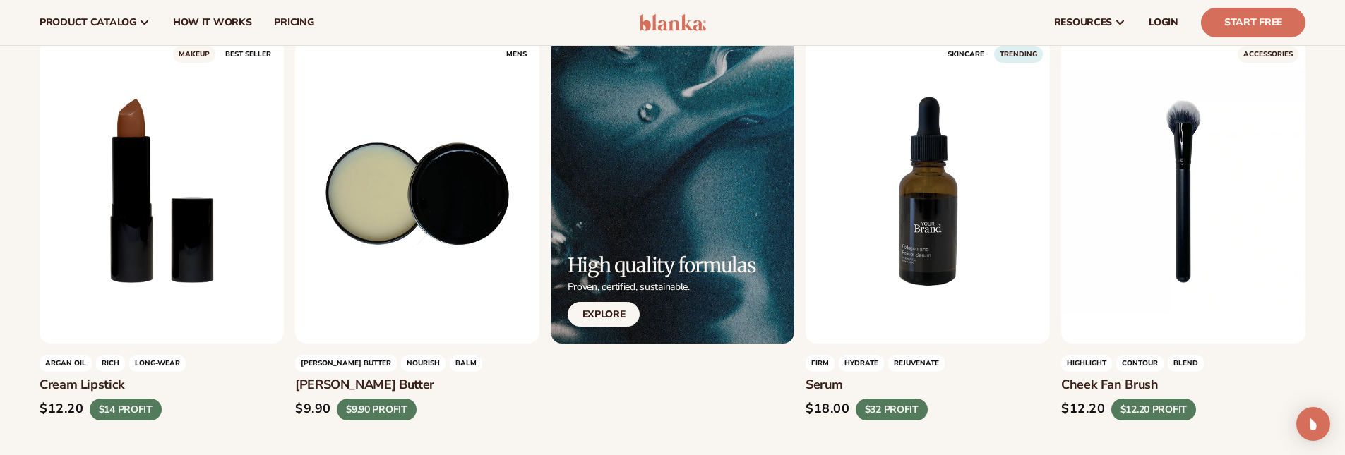
scroll to position [2189, 0]
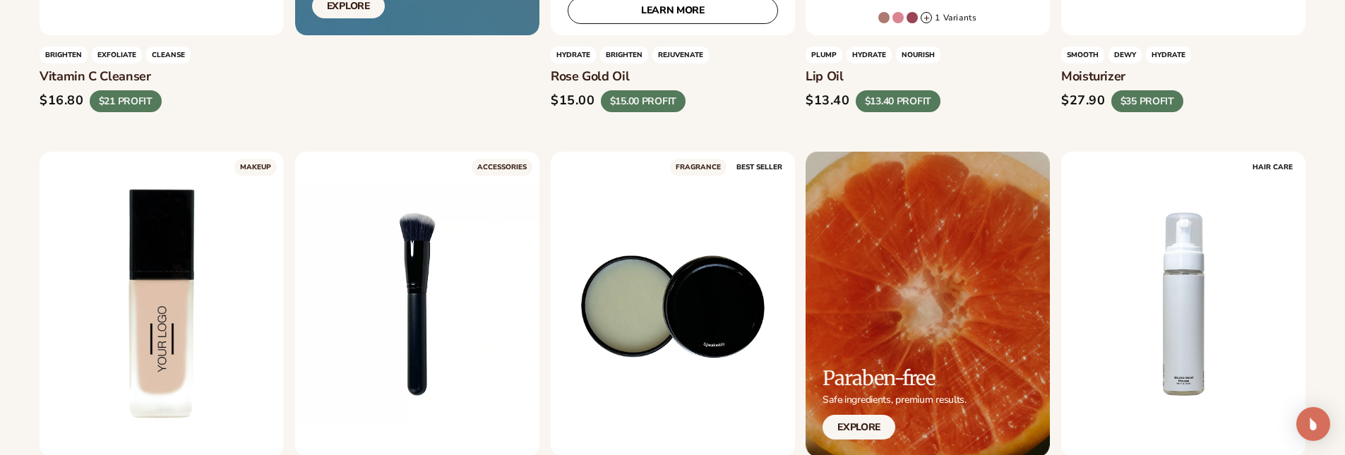
scroll to position [1413, 0]
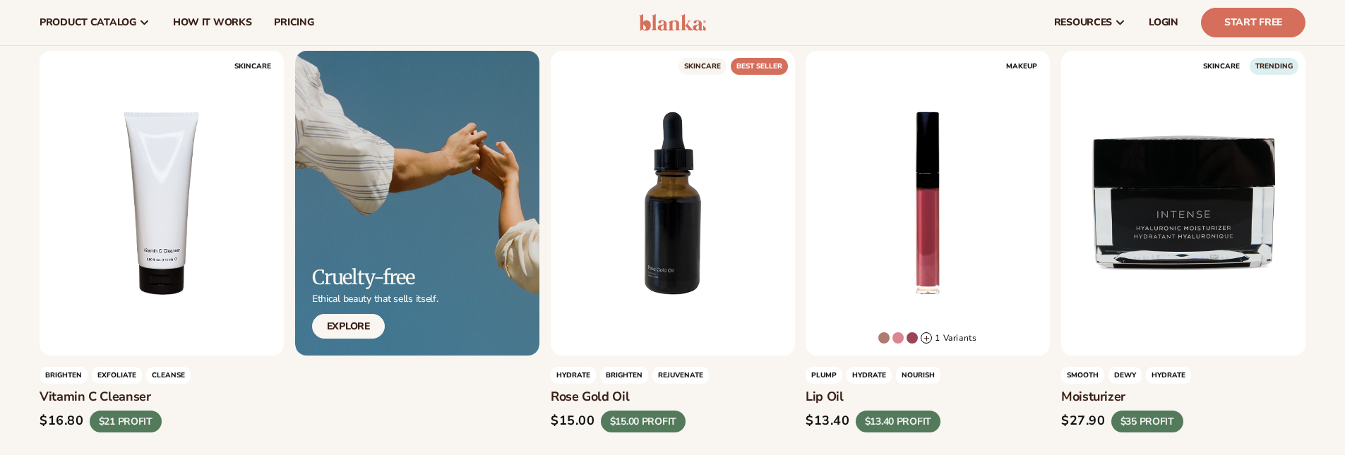
scroll to position [848, 0]
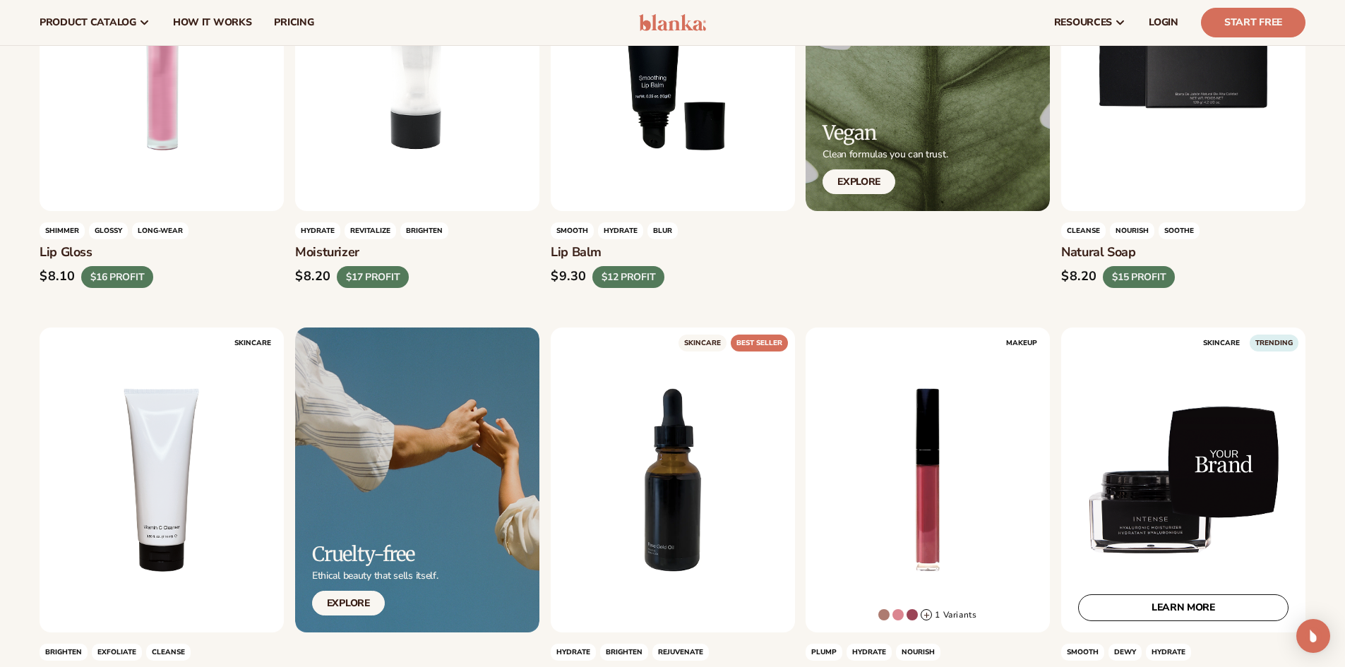
scroll to position [425, 0]
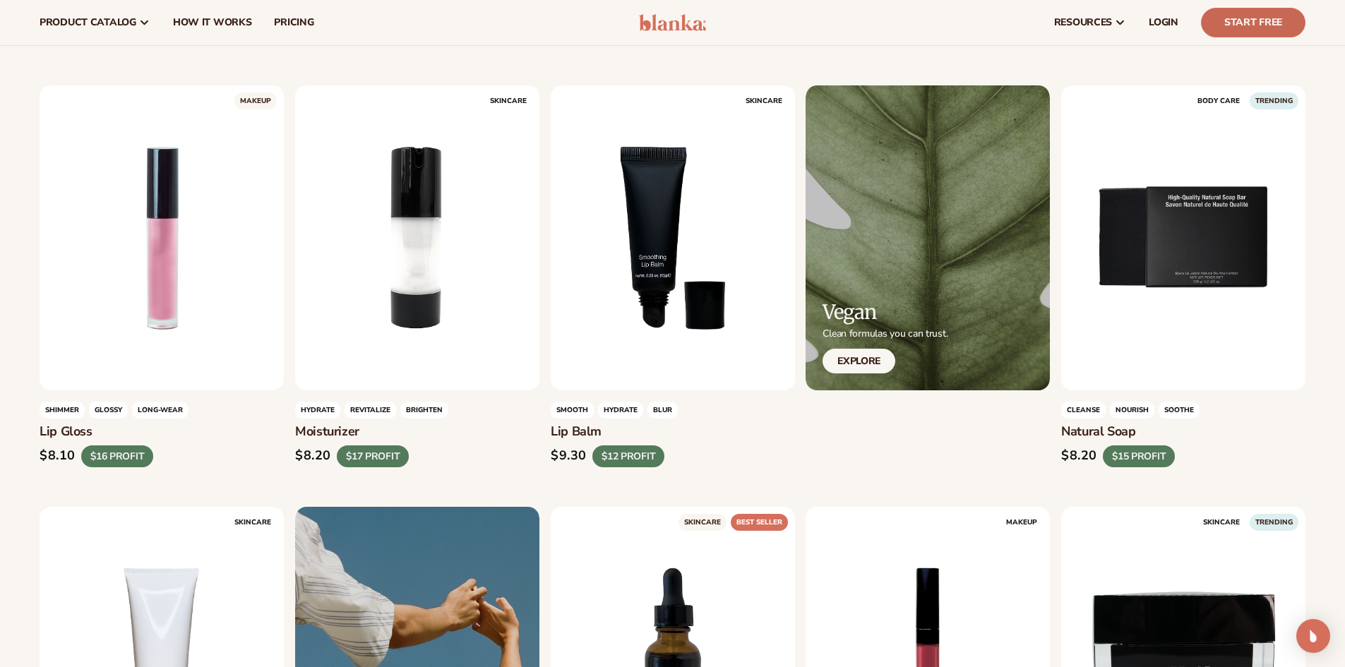
click at [1298, 31] on link "Start Free" at bounding box center [1253, 23] width 104 height 30
click at [771, 21] on div "resources connect your store" at bounding box center [1018, 22] width 596 height 45
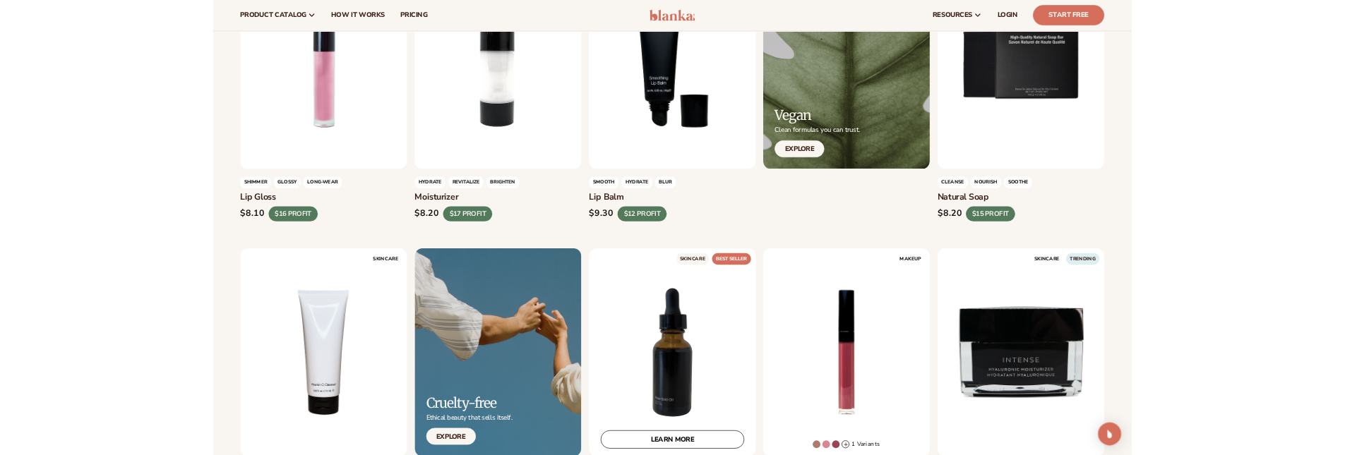
scroll to position [565, 0]
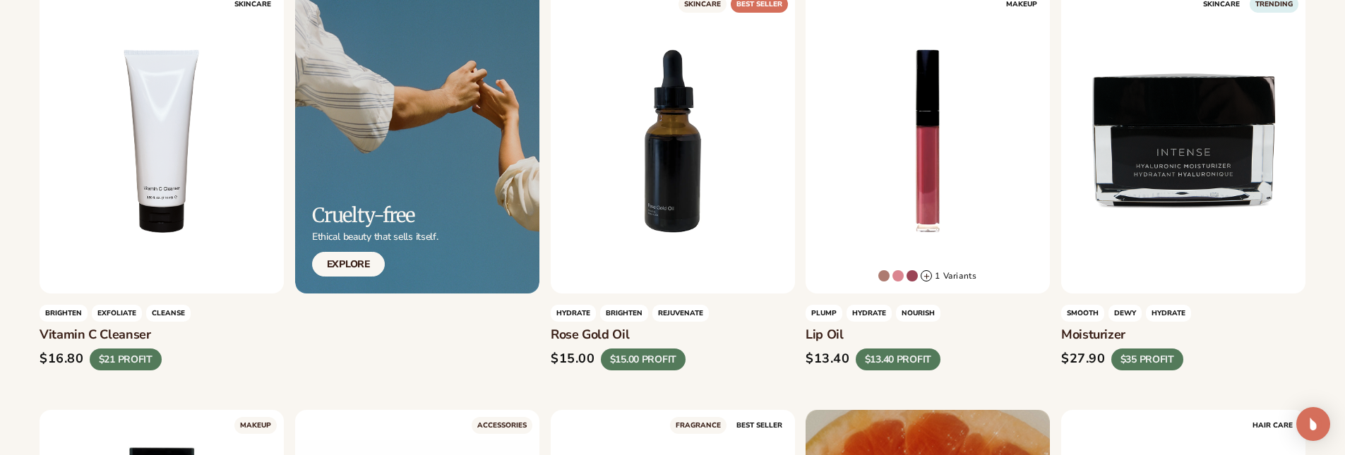
scroll to position [1059, 0]
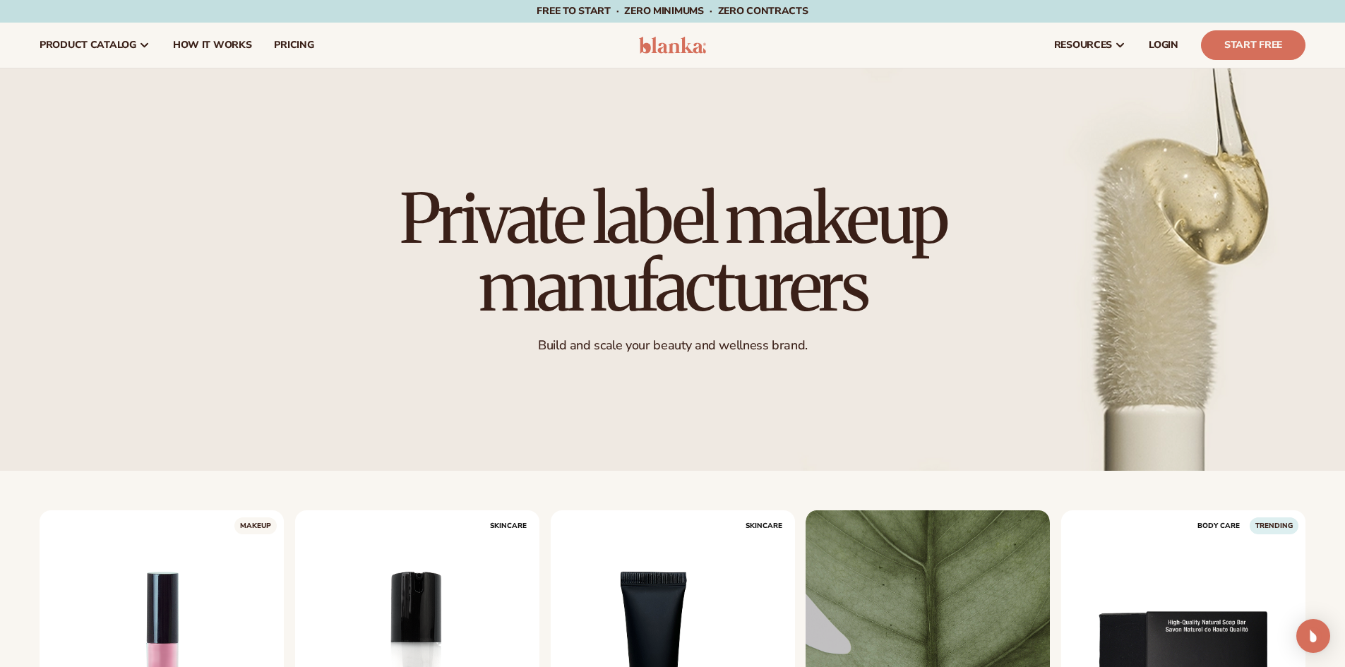
click at [650, 309] on h1 "Private label makeup manufacturers" at bounding box center [673, 253] width 628 height 136
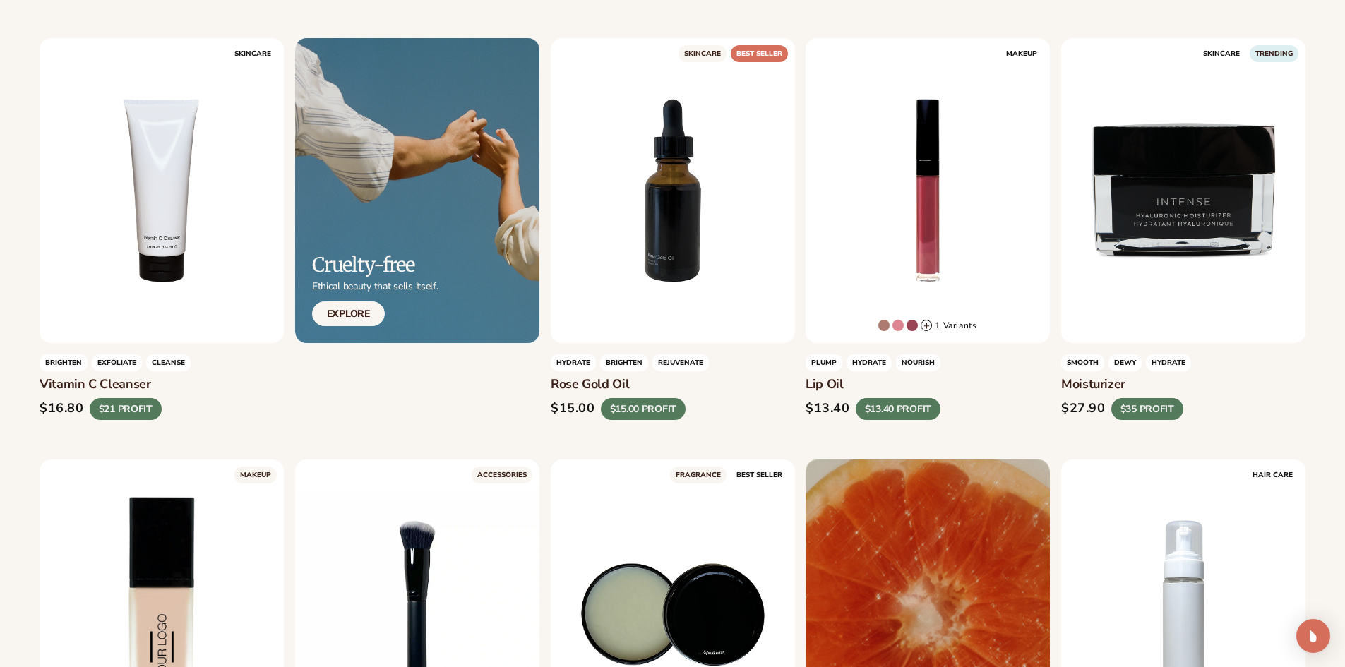
scroll to position [918, 0]
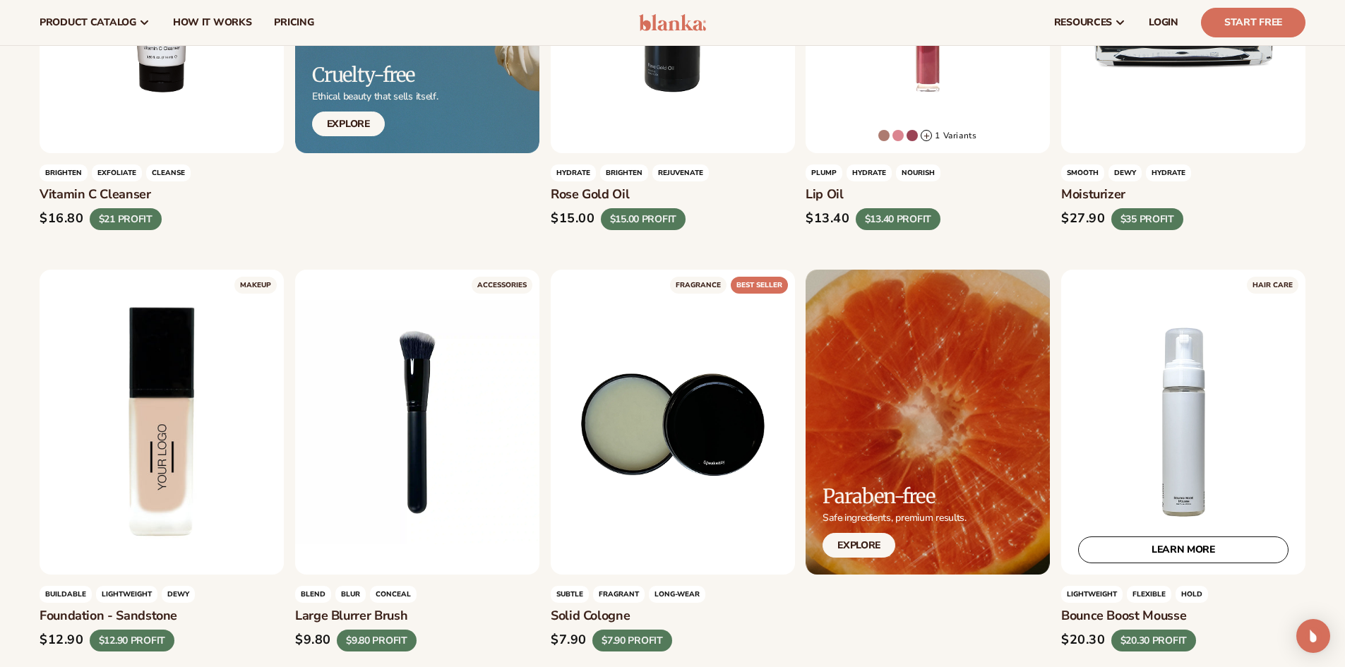
scroll to position [1059, 0]
